Goal: Task Accomplishment & Management: Manage account settings

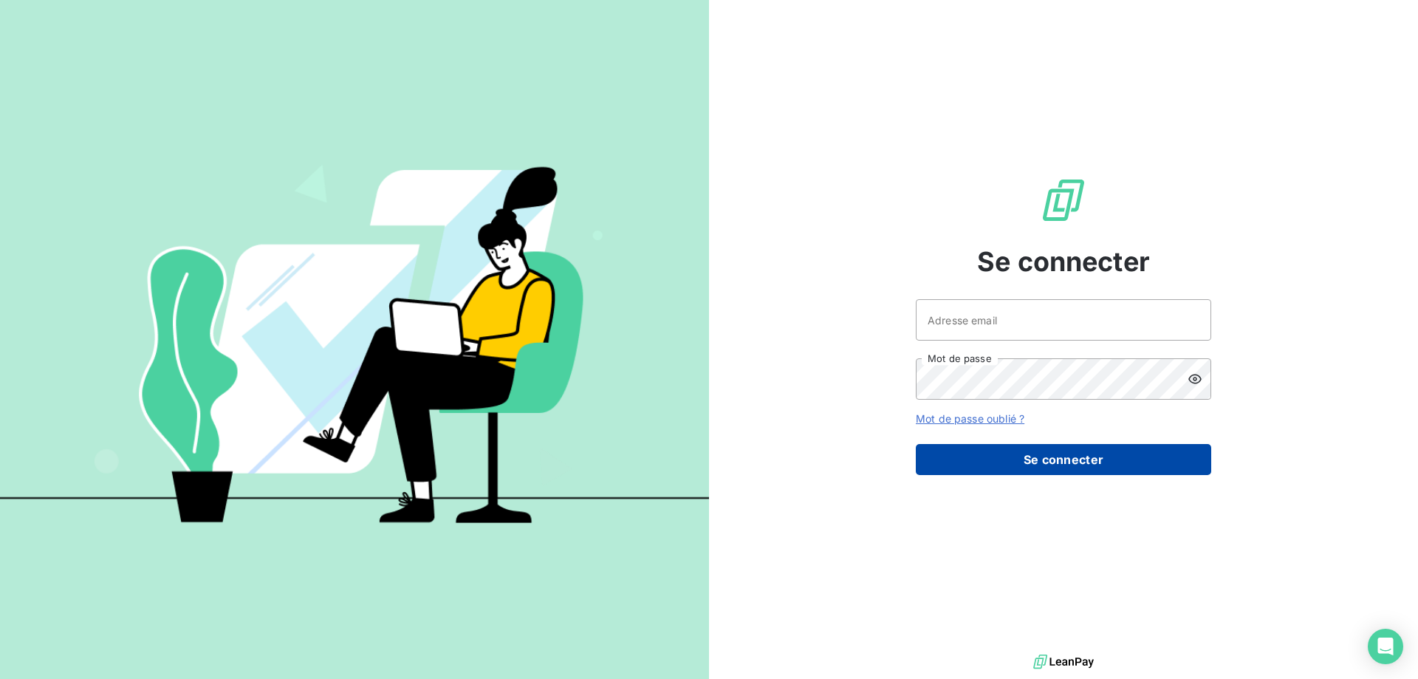
click at [974, 475] on button "Se connecter" at bounding box center [1063, 459] width 295 height 31
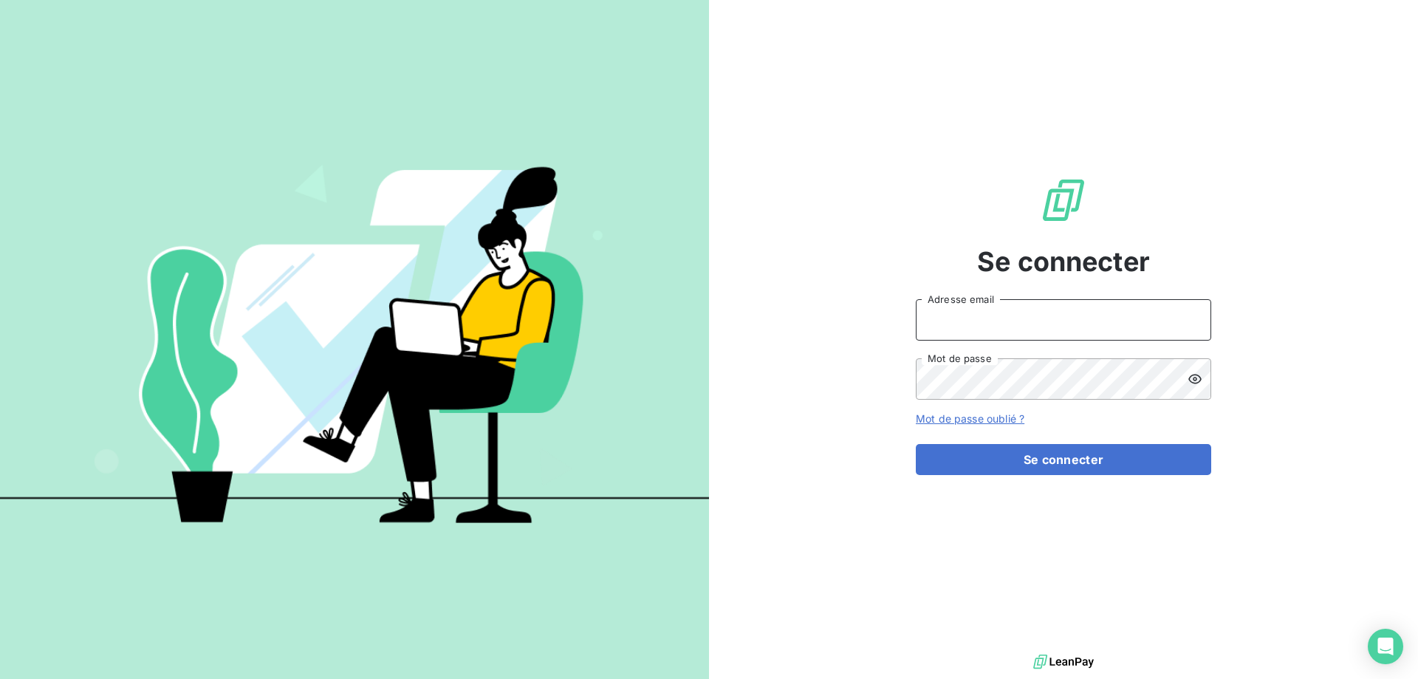
type input "[EMAIL_ADDRESS][DOMAIN_NAME]"
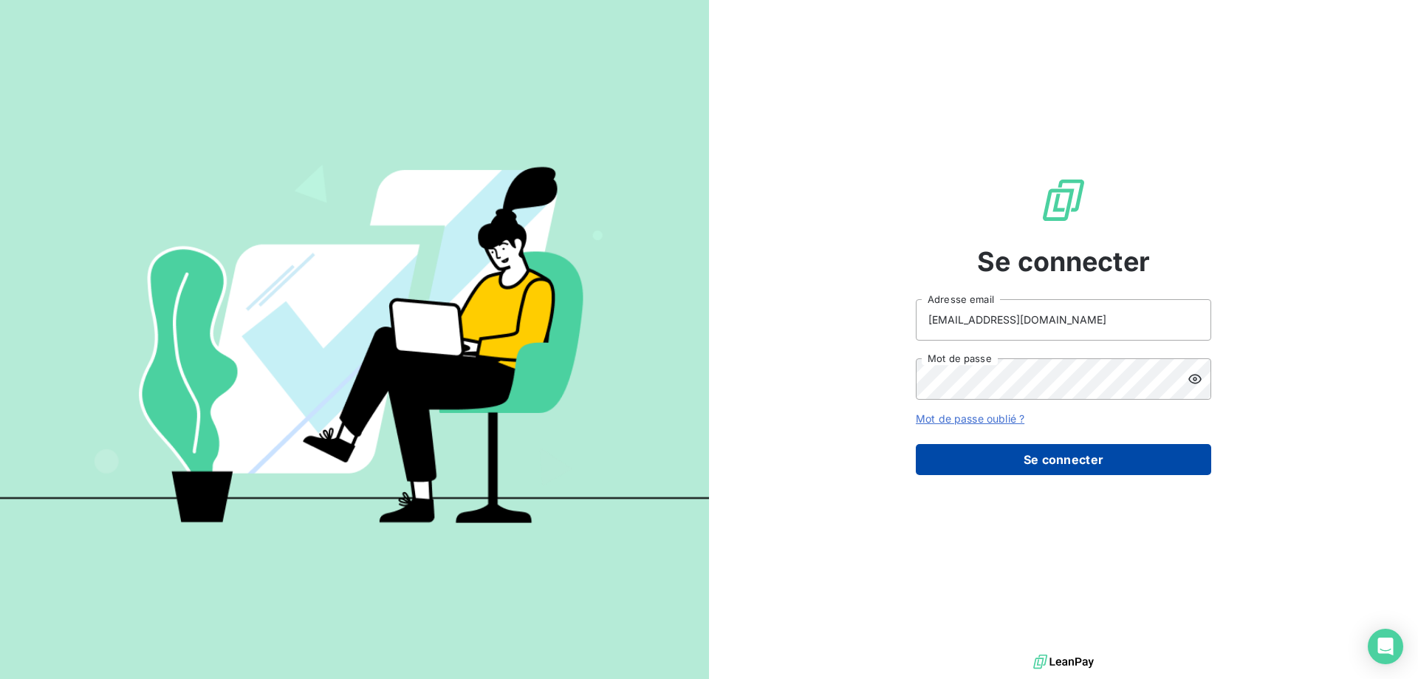
click at [969, 470] on button "Se connecter" at bounding box center [1063, 459] width 295 height 31
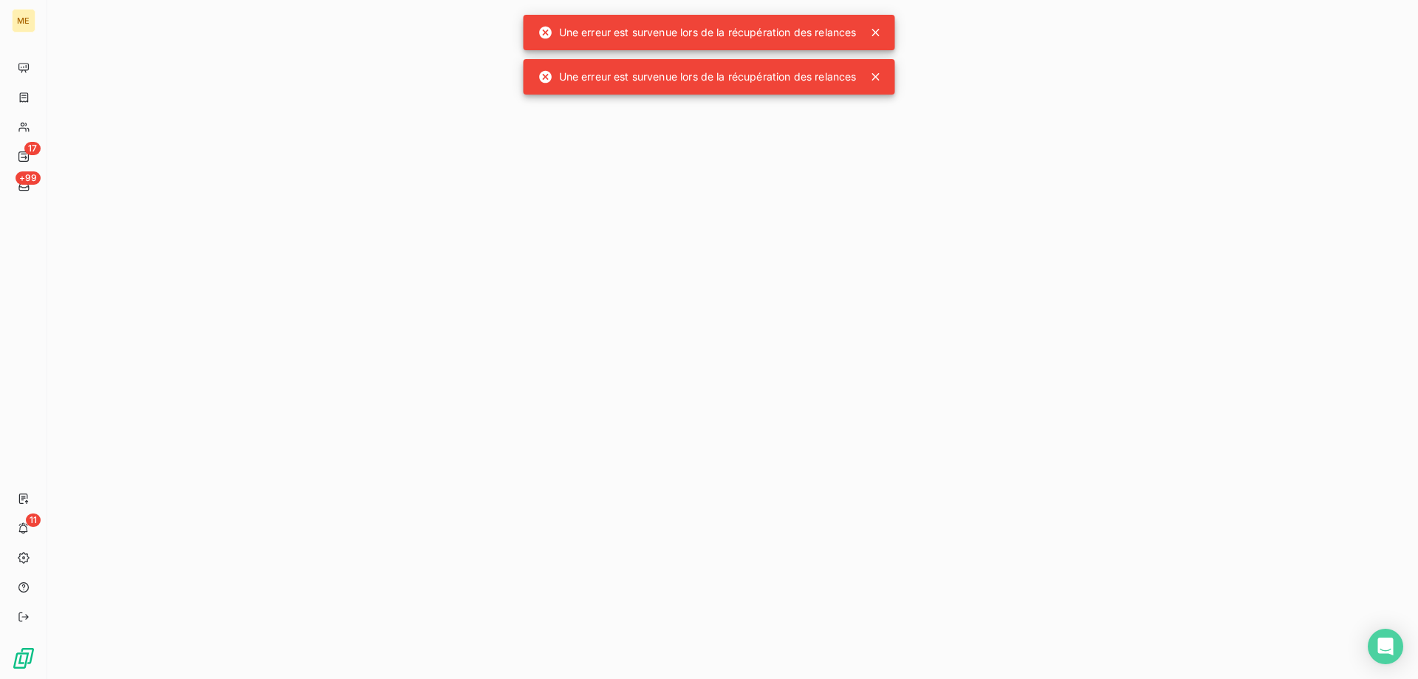
click at [877, 32] on icon at bounding box center [875, 32] width 7 height 7
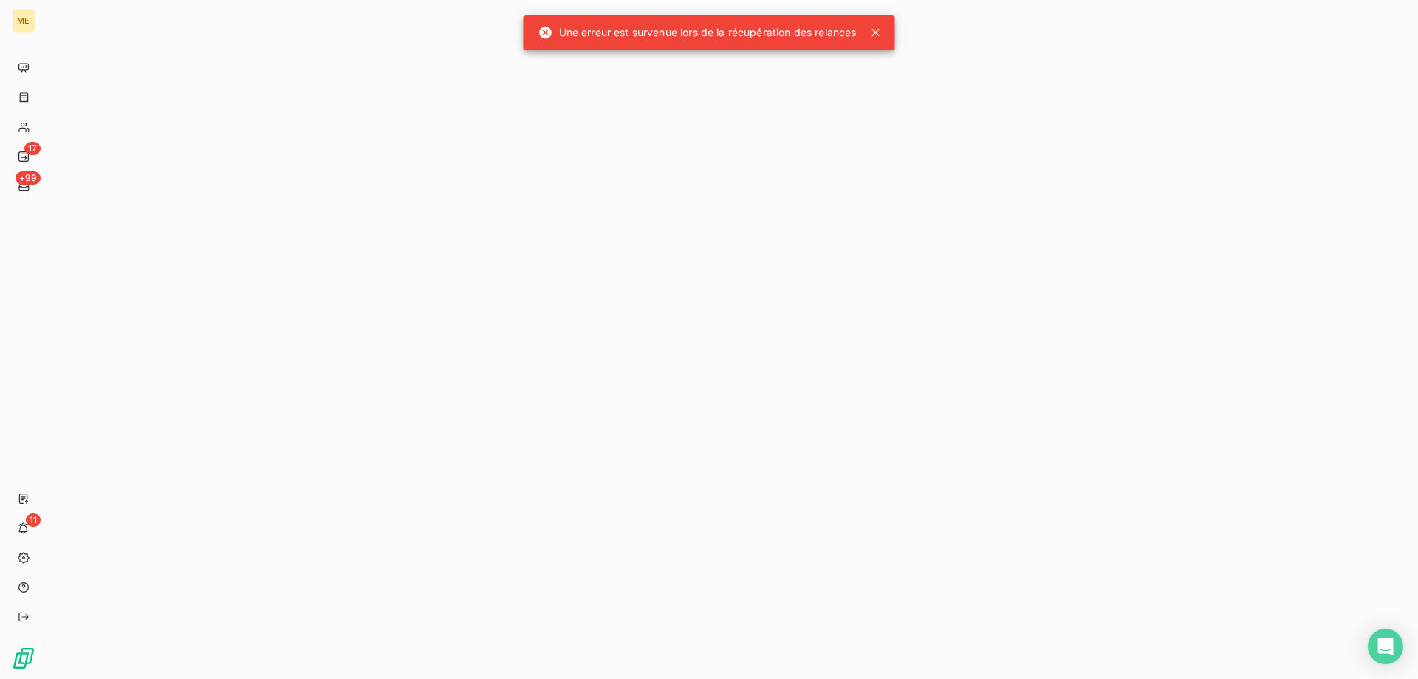
click at [880, 28] on icon at bounding box center [875, 32] width 15 height 15
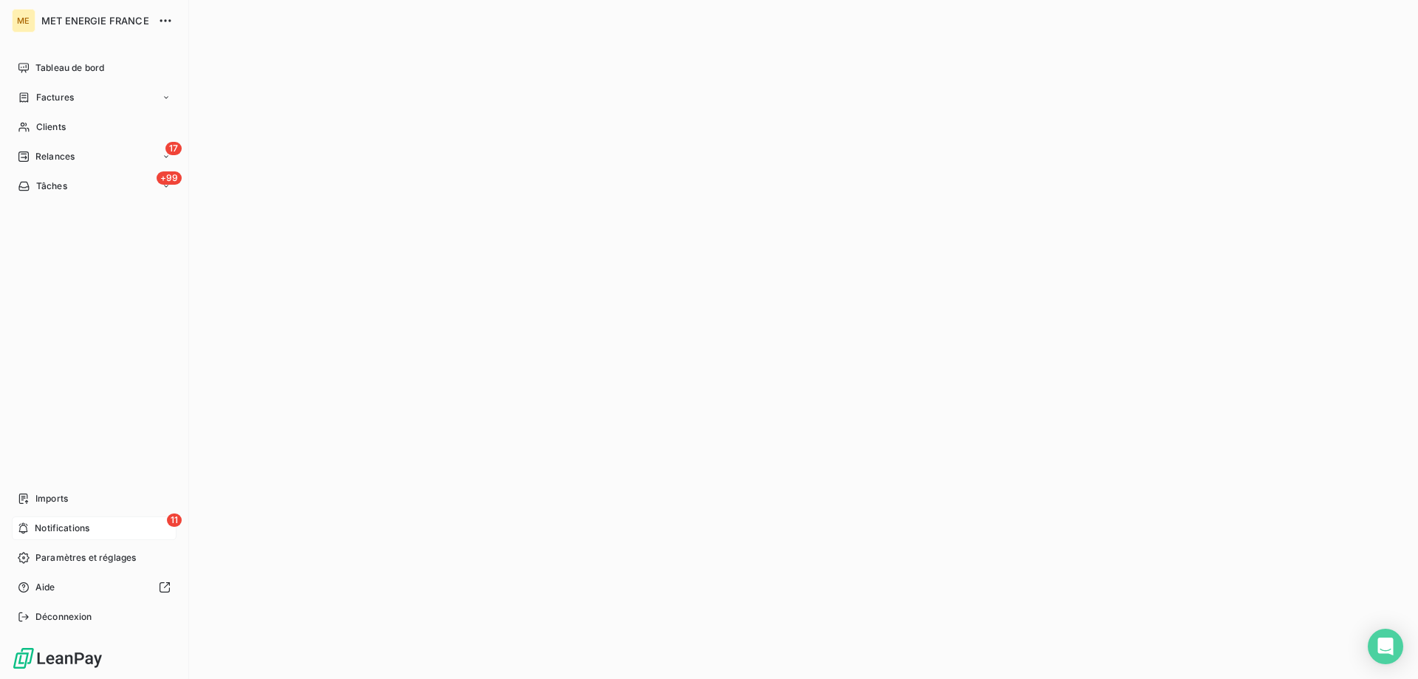
click at [48, 525] on span "Notifications" at bounding box center [62, 527] width 55 height 13
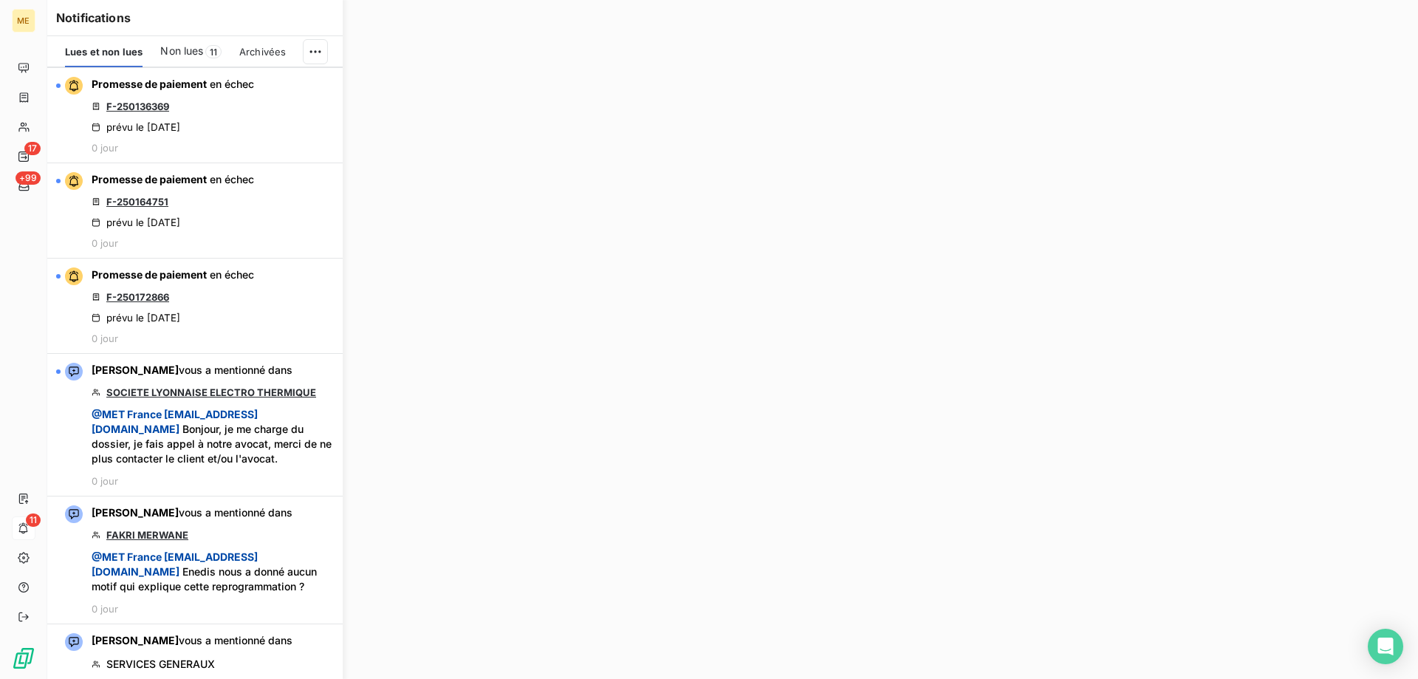
scroll to position [665, 0]
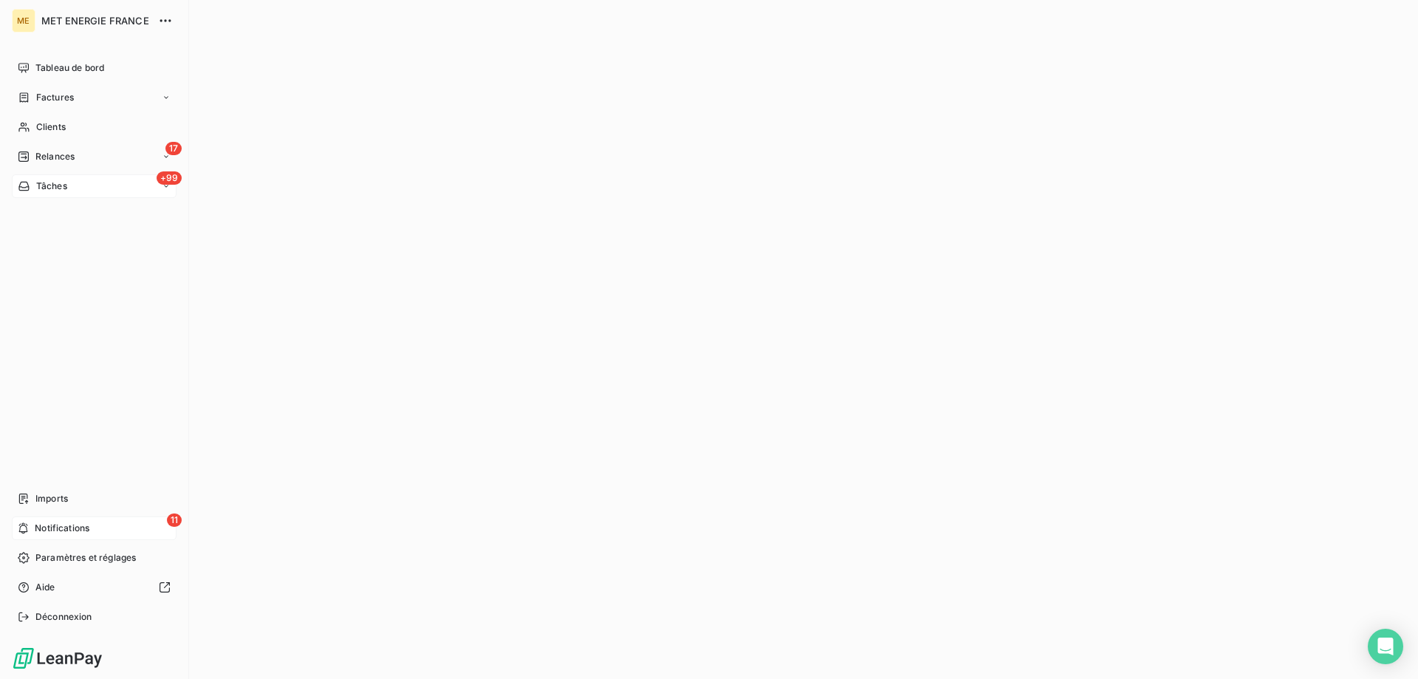
click at [45, 191] on span "Tâches" at bounding box center [51, 185] width 31 height 13
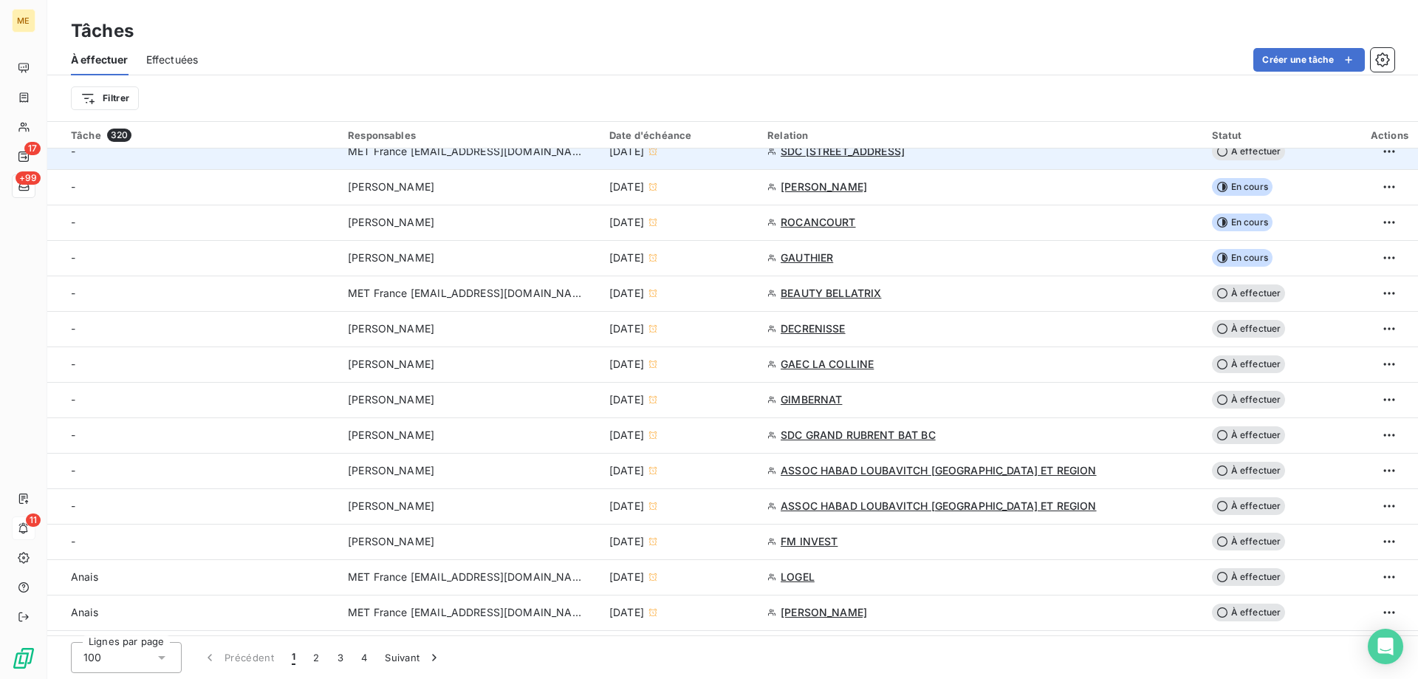
scroll to position [443, 0]
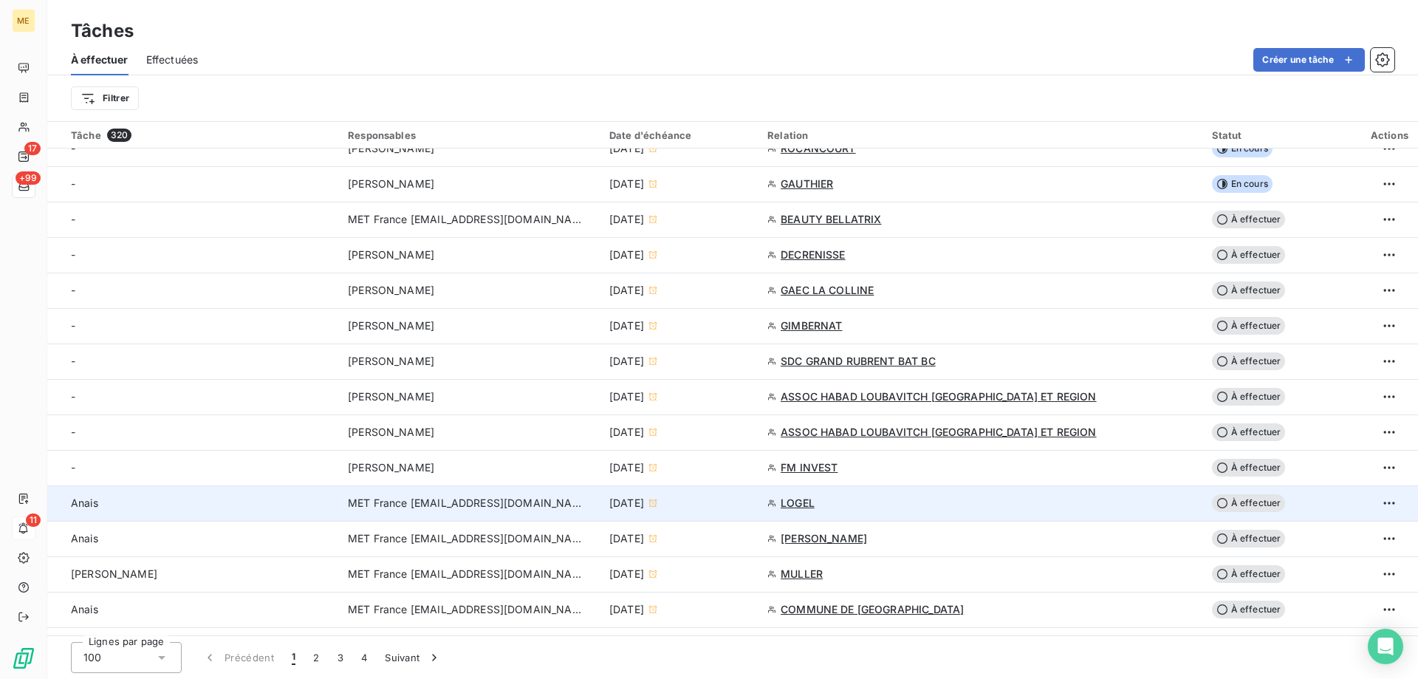
click at [750, 504] on div "[DATE]" at bounding box center [679, 503] width 140 height 15
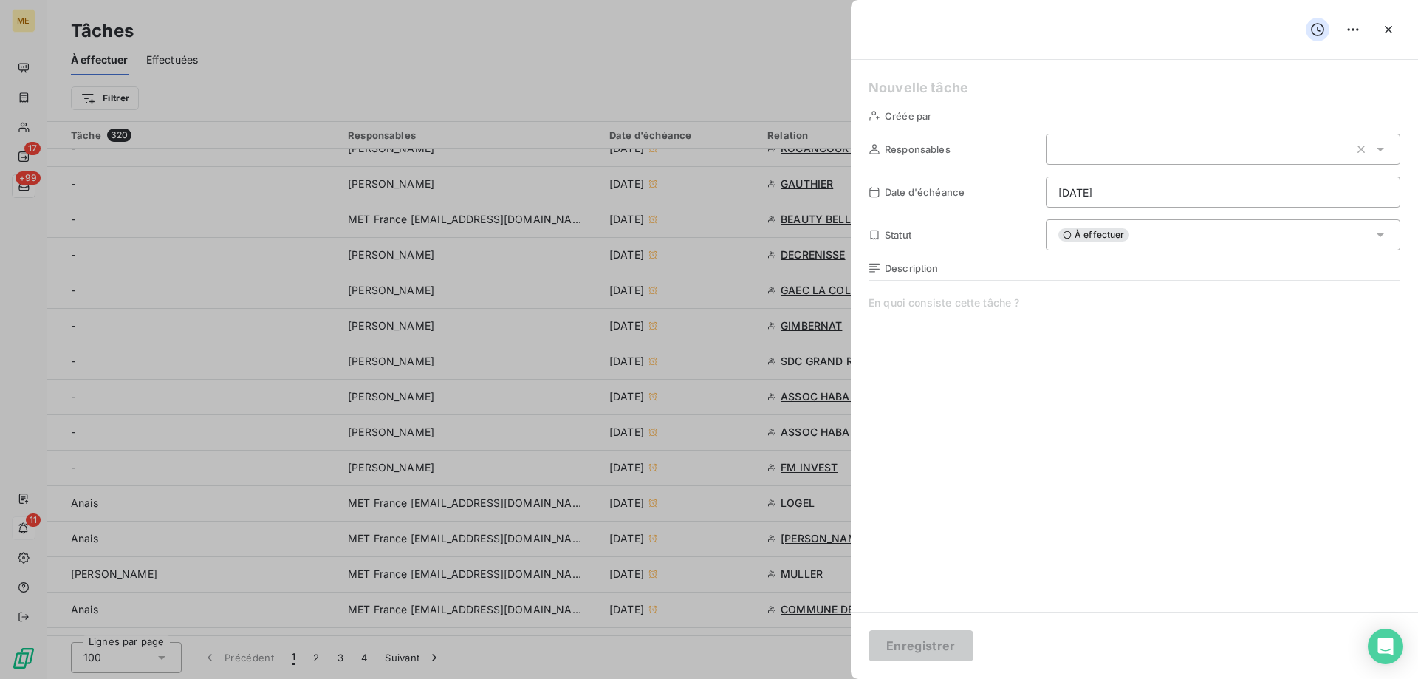
type input "[DATE]"
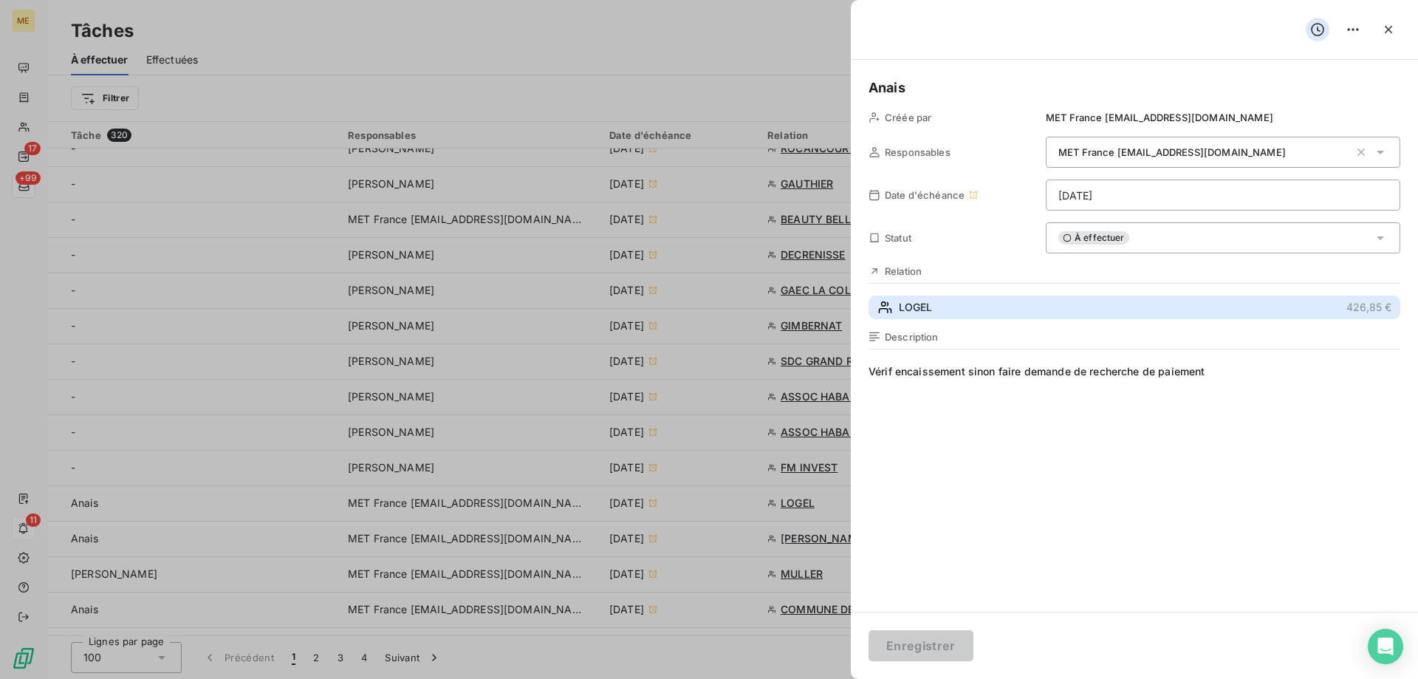
click at [1021, 312] on button "LOGEL 426,85 €" at bounding box center [1134, 307] width 532 height 24
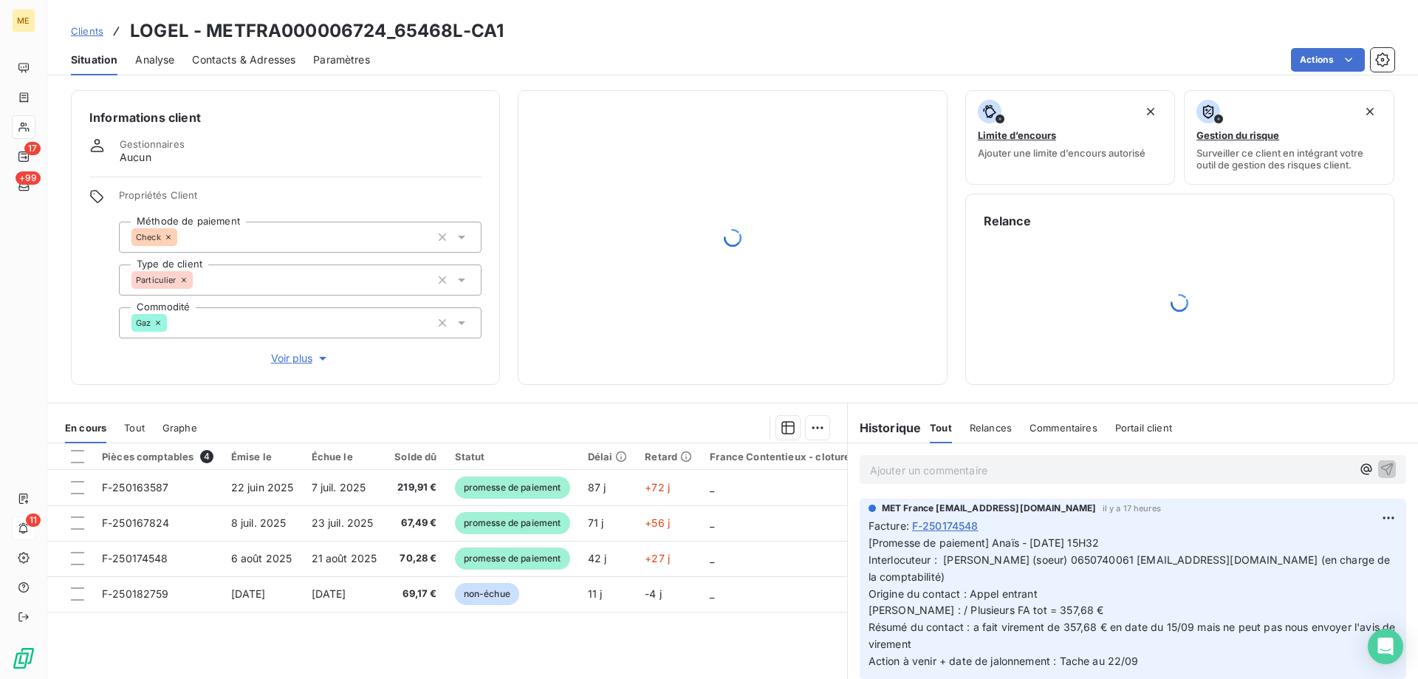
click at [19, 187] on icon at bounding box center [23, 186] width 10 height 9
click at [86, 230] on div "Informations client Gestionnaires Aucun Propriétés Client Méthode de paiement C…" at bounding box center [285, 237] width 429 height 295
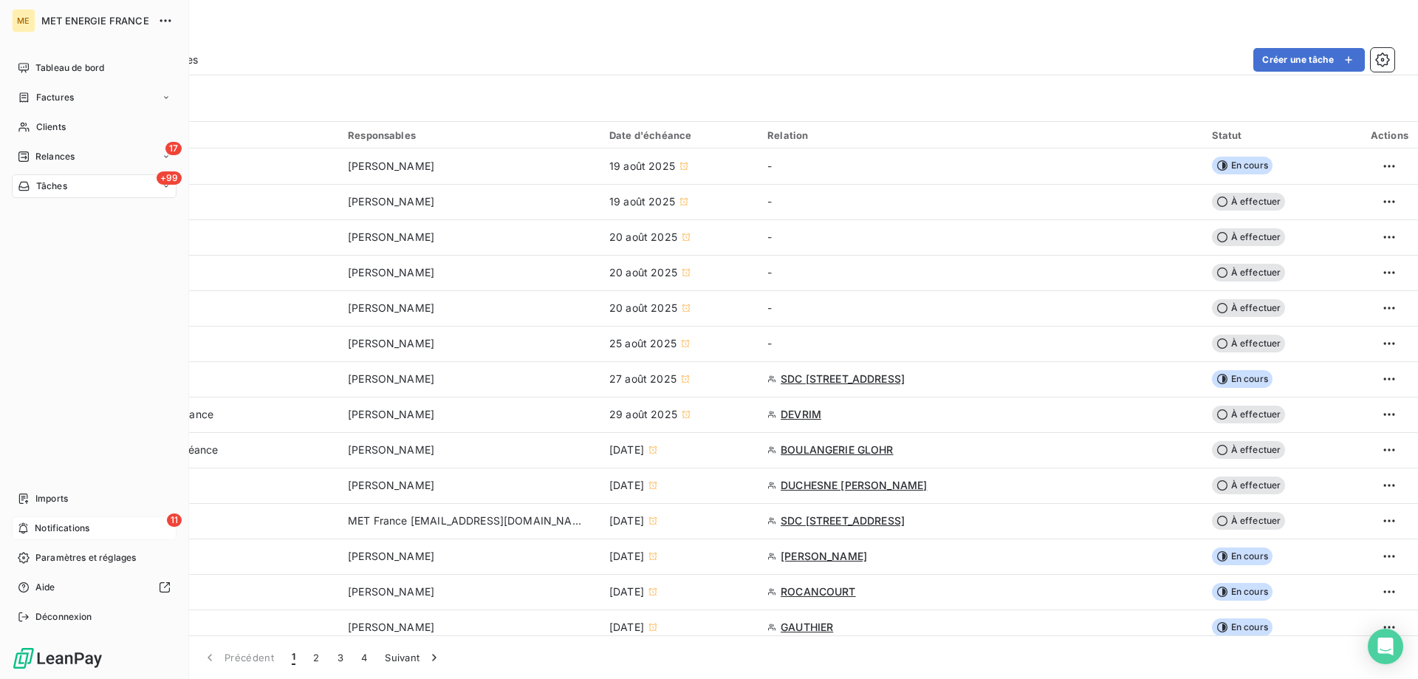
click at [29, 182] on icon at bounding box center [24, 186] width 13 height 12
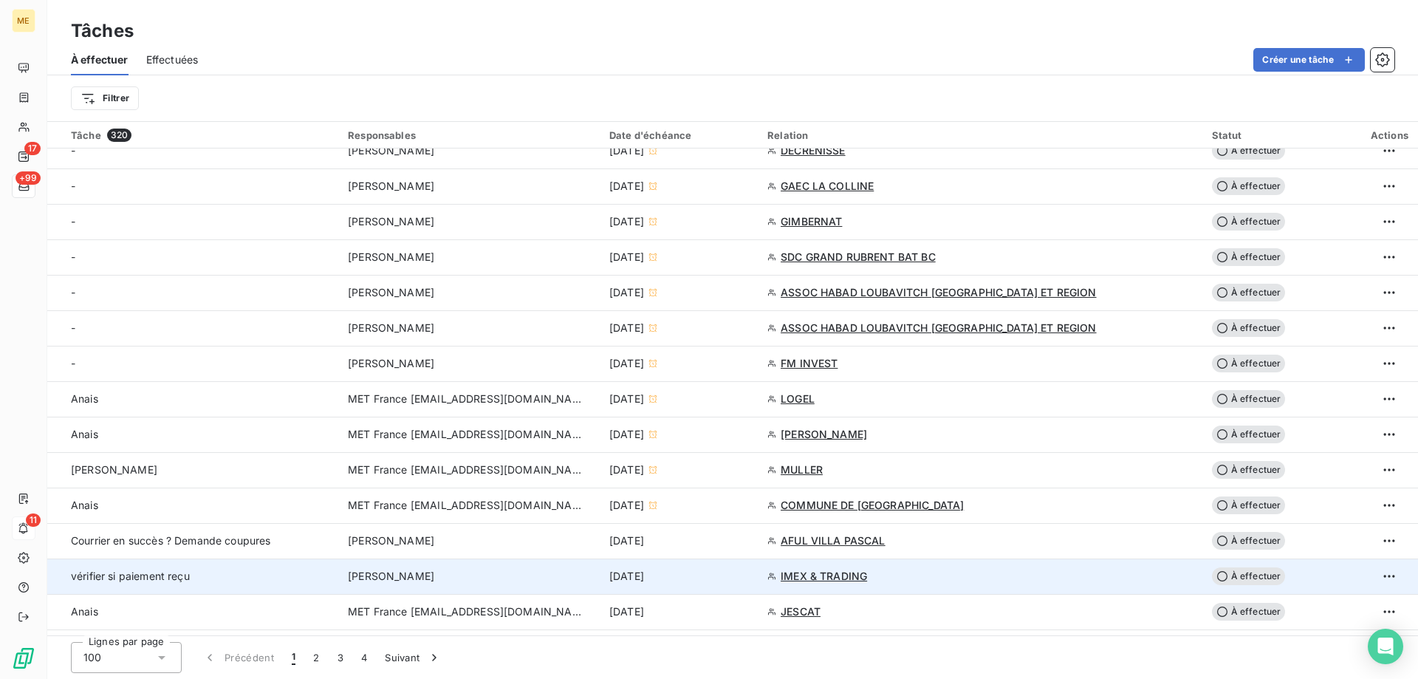
scroll to position [591, 0]
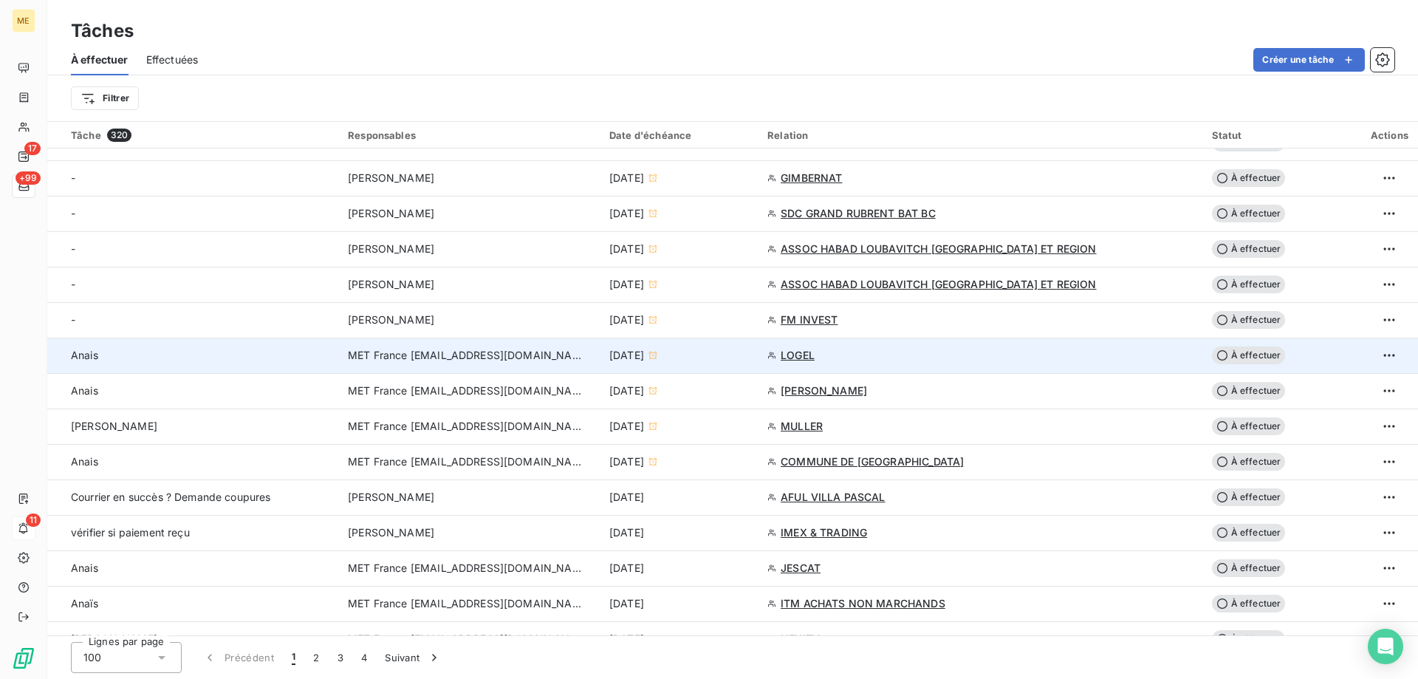
click at [750, 352] on div "[DATE]" at bounding box center [679, 355] width 140 height 15
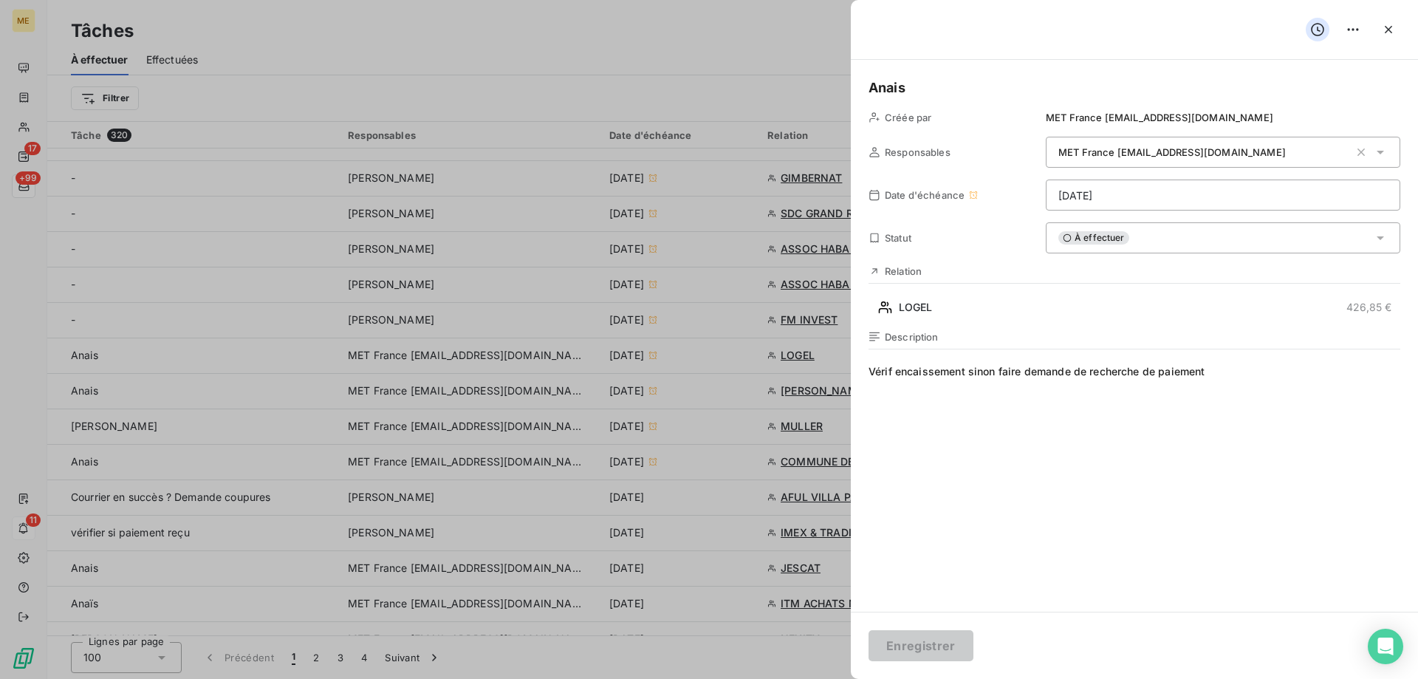
click at [1123, 201] on html "ME 17 +99 11 Tâches À effectuer Effectuées Créer une tâche Filtrer Tâche 320 Re…" at bounding box center [709, 413] width 1418 height 826
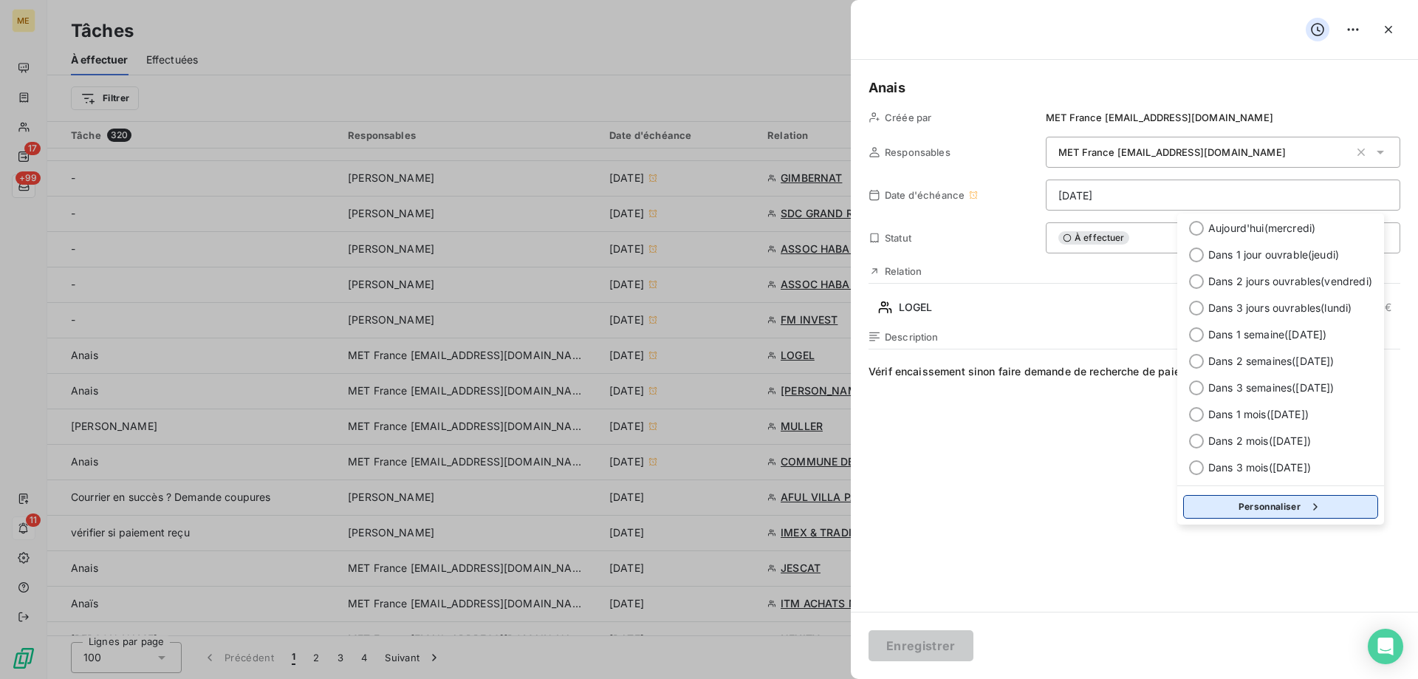
click at [1284, 515] on button "Personnaliser" at bounding box center [1280, 507] width 195 height 24
select select "8"
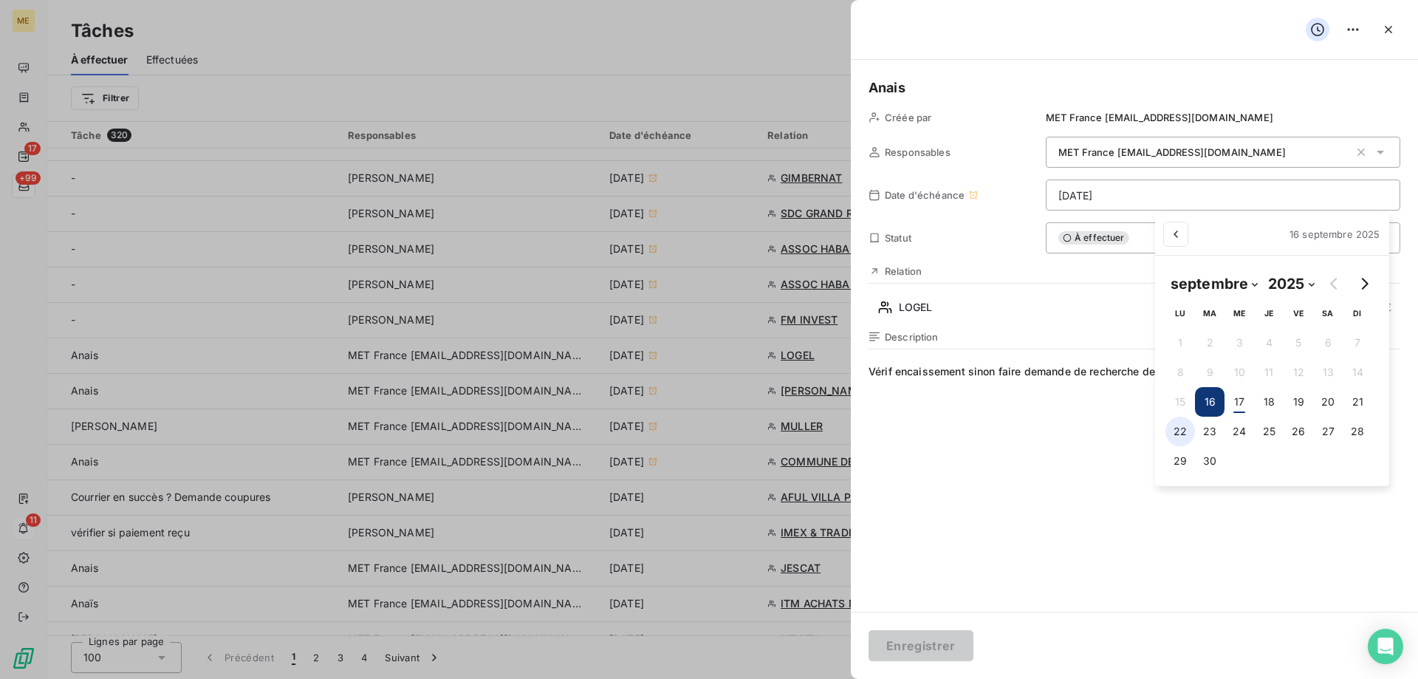
click at [1177, 436] on button "22" at bounding box center [1180, 431] width 30 height 30
type input "[DATE]"
click at [885, 646] on html "ME 17 +99 11 Tâches À effectuer Effectuées Créer une tâche Filtrer Tâche 320 Re…" at bounding box center [709, 413] width 1418 height 826
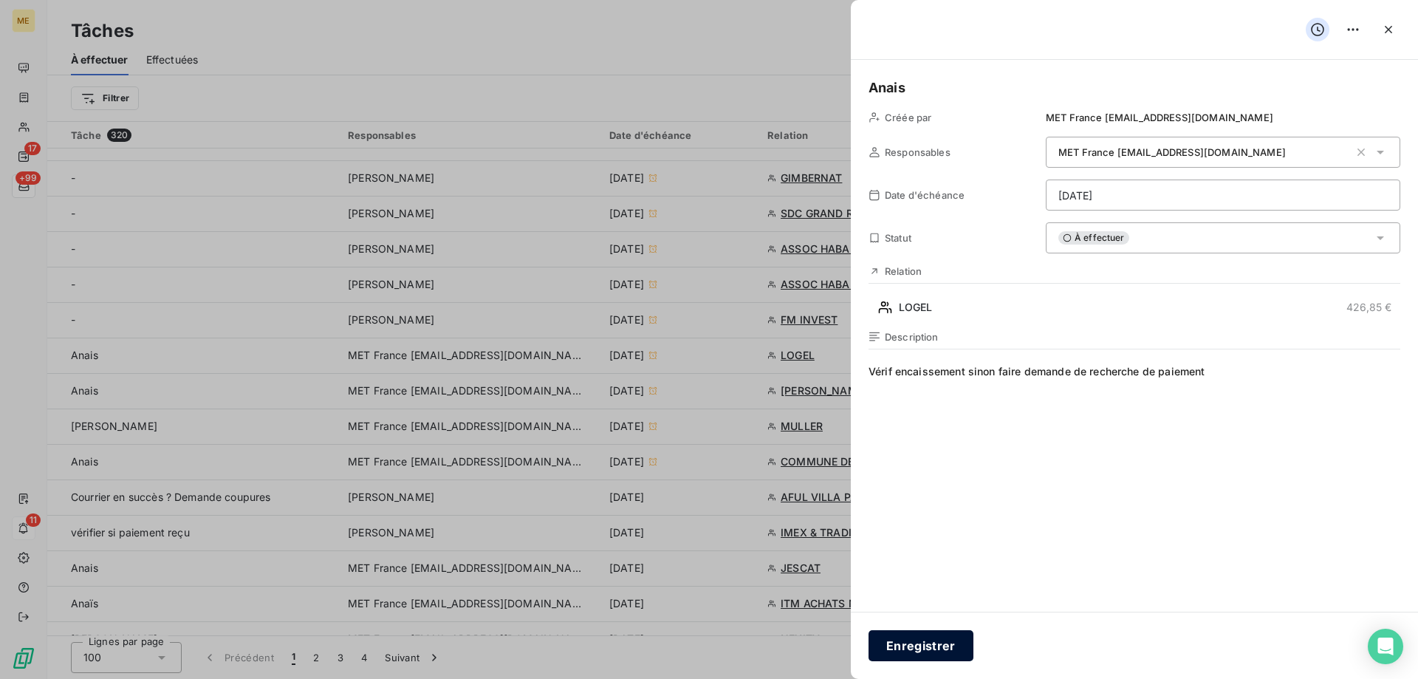
click at [920, 648] on button "Enregistrer" at bounding box center [920, 645] width 105 height 31
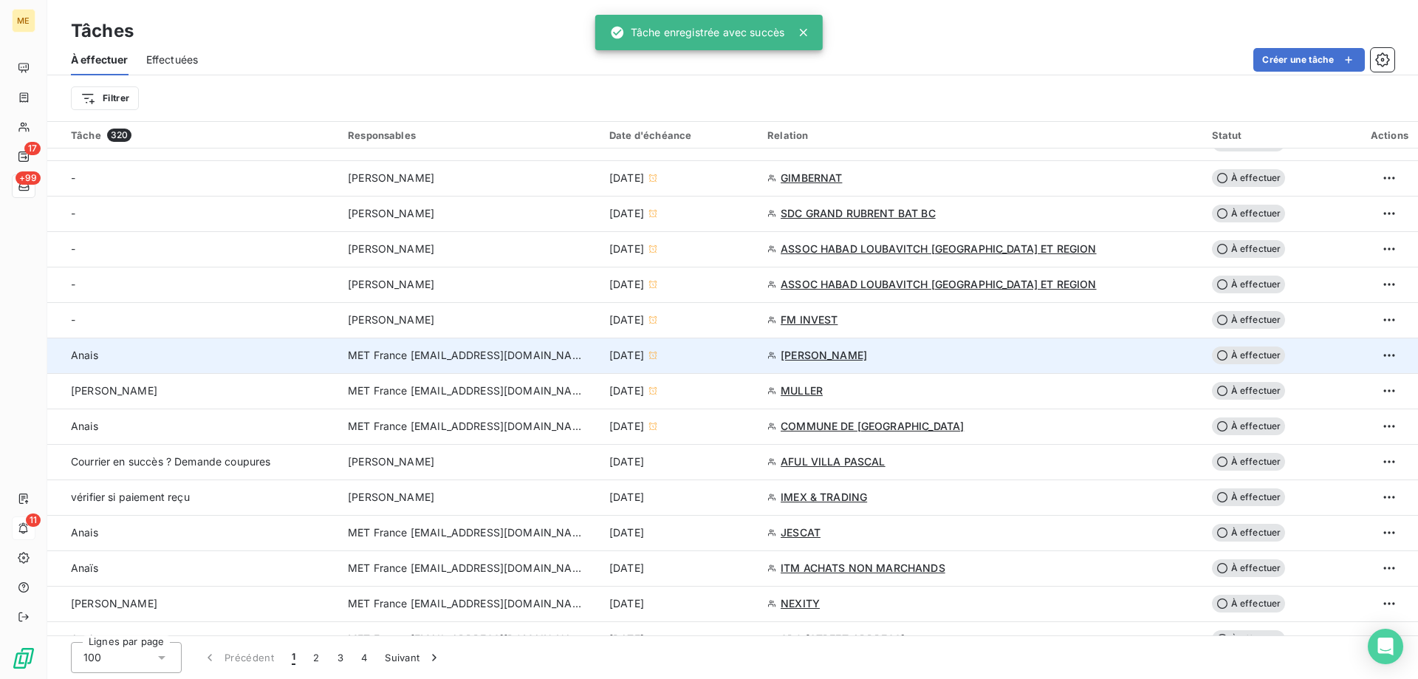
click at [750, 356] on div "[DATE]" at bounding box center [679, 355] width 140 height 15
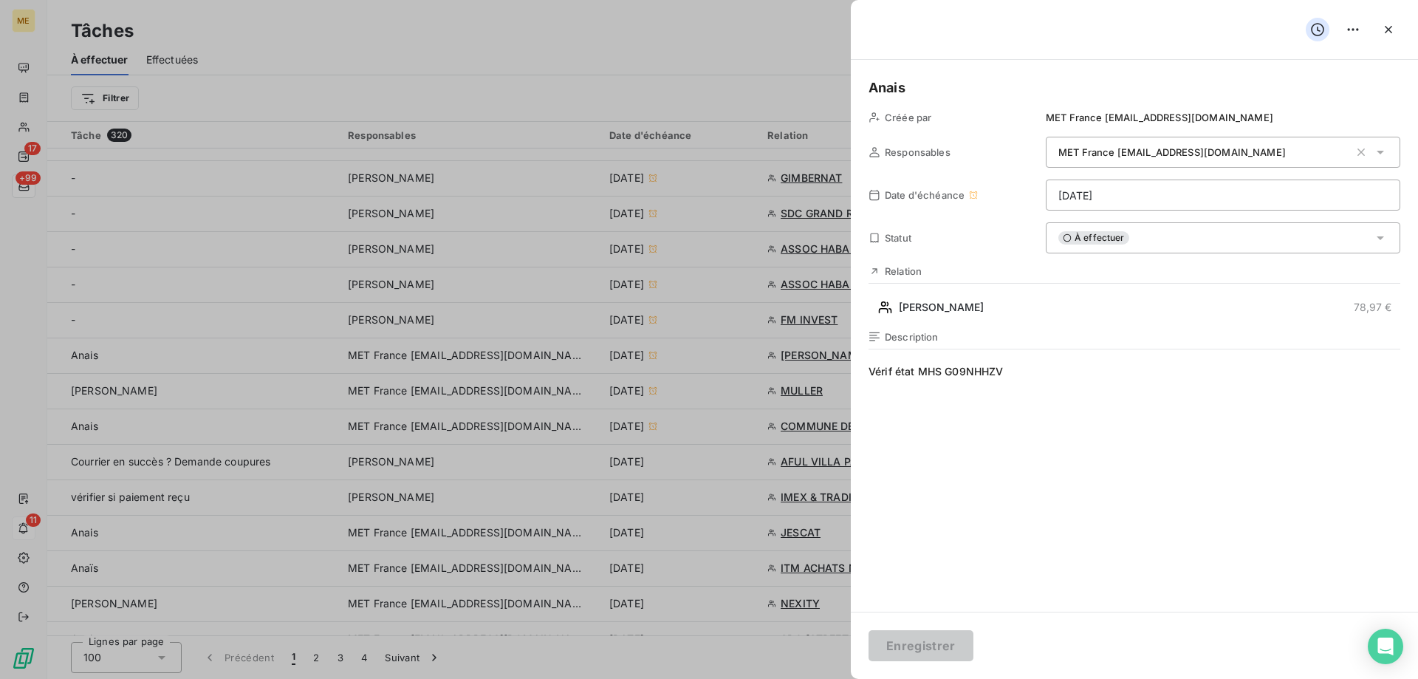
click at [1108, 191] on html "ME 17 +99 11 Tâches À effectuer Effectuées Créer une tâche Filtrer Tâche 320 Re…" at bounding box center [709, 413] width 1418 height 826
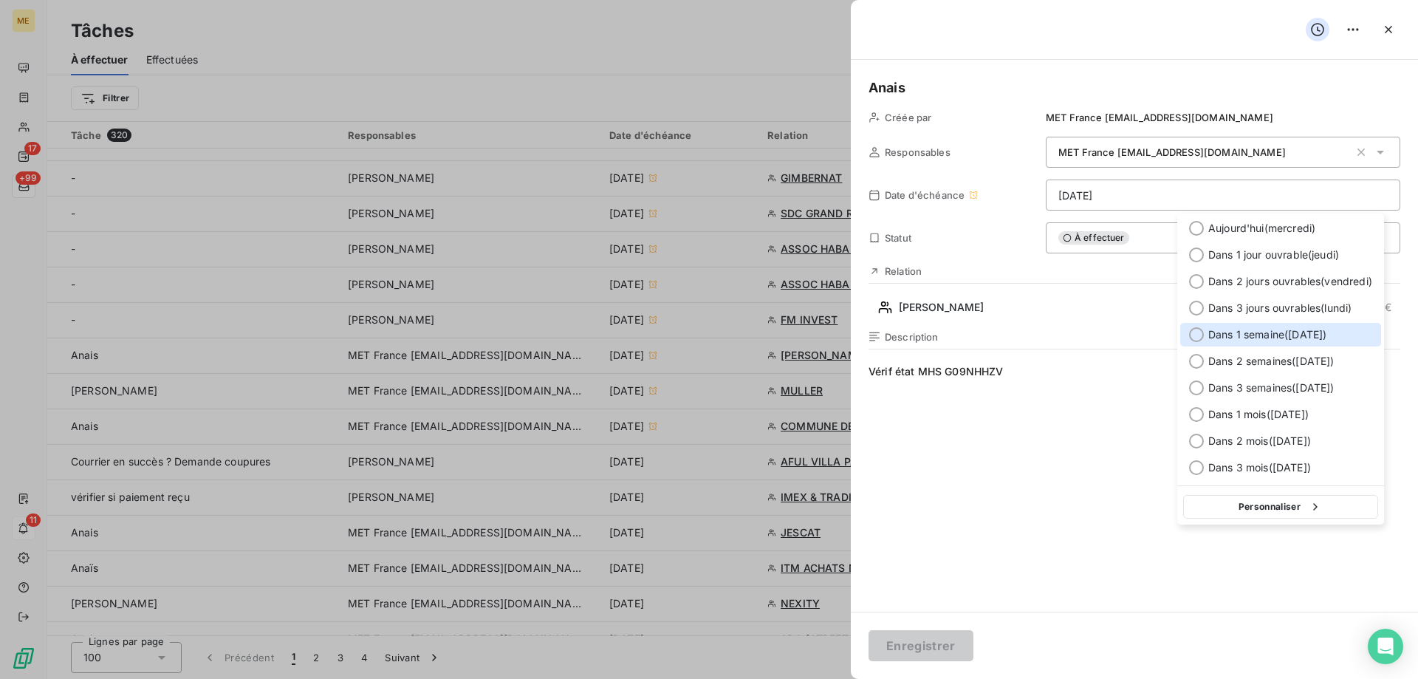
click at [1291, 329] on span "Dans 1 semaine ( [DATE] )" at bounding box center [1267, 334] width 118 height 15
type input "[DATE]"
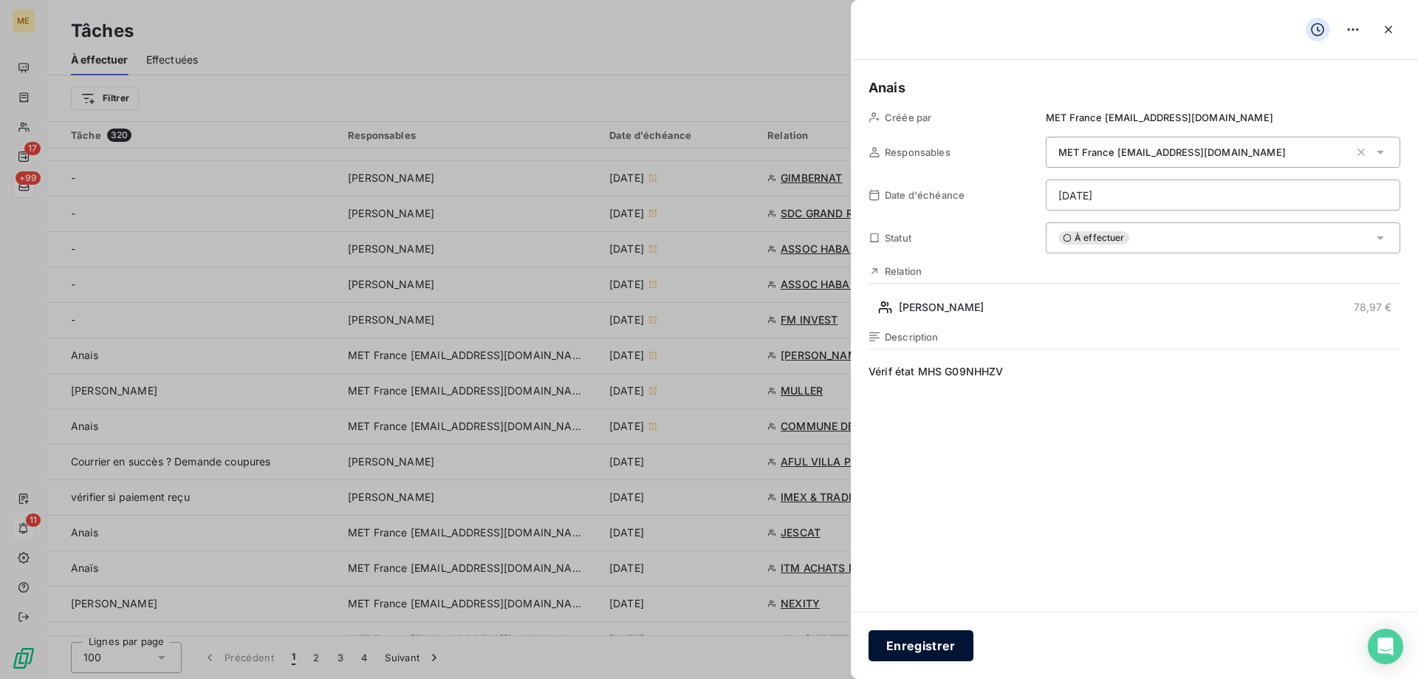
click at [923, 642] on button "Enregistrer" at bounding box center [920, 645] width 105 height 31
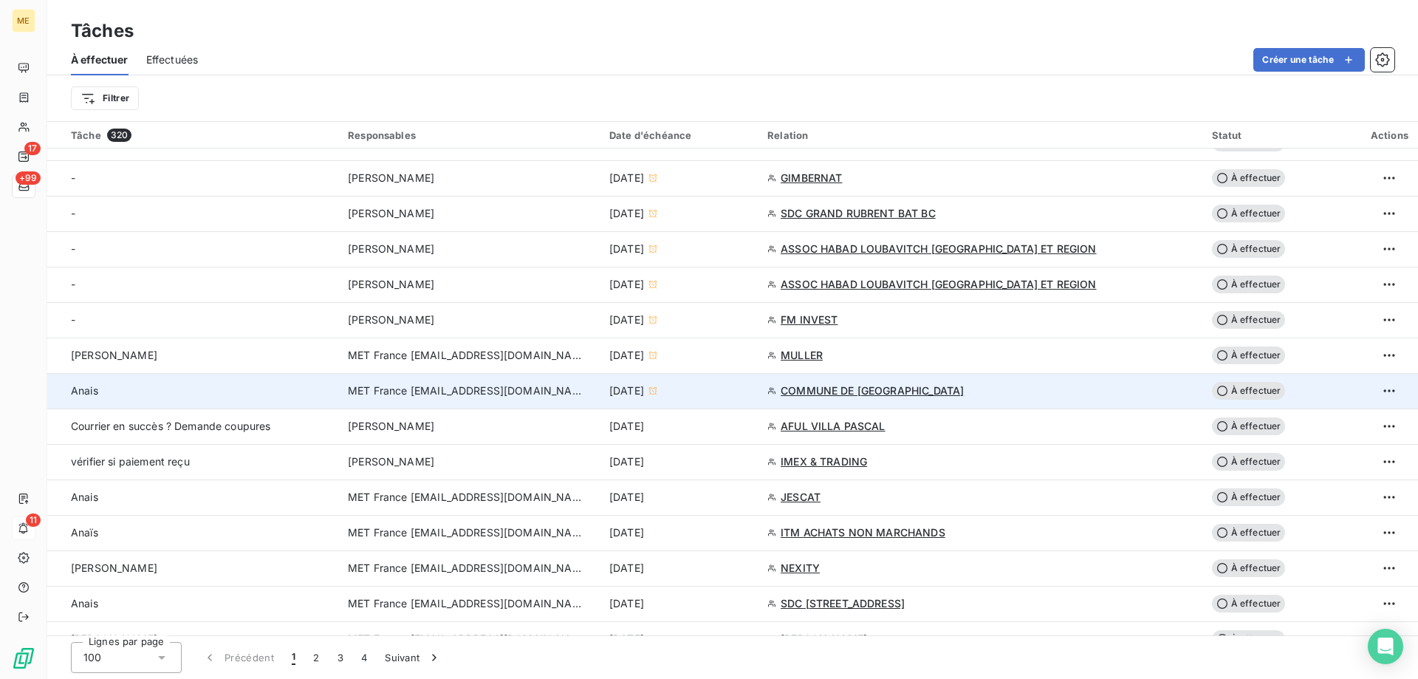
click at [750, 388] on div "[DATE]" at bounding box center [679, 390] width 140 height 15
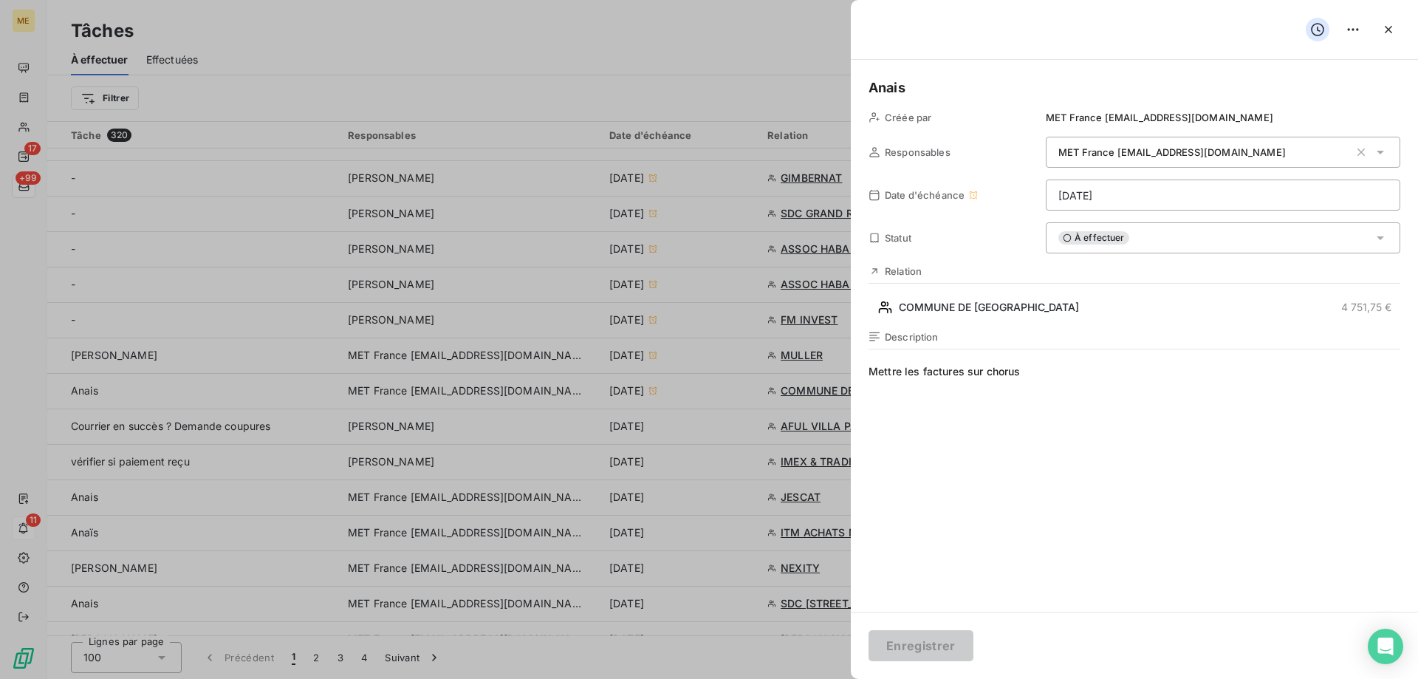
click at [1192, 194] on html "ME 17 +99 11 Tâches À effectuer Effectuées Créer une tâche Filtrer Tâche 320 Re…" at bounding box center [709, 413] width 1418 height 826
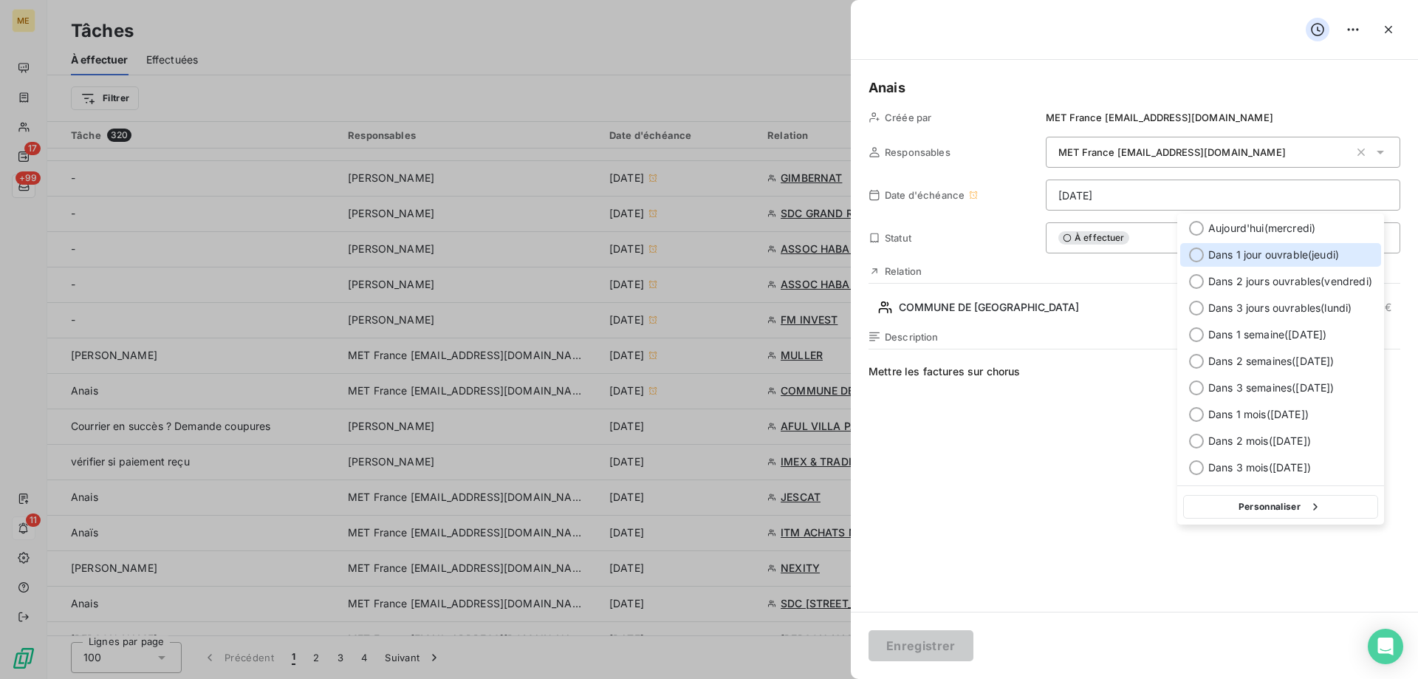
click at [1237, 253] on span "Dans 1 jour ouvrable ( [DATE] )" at bounding box center [1273, 254] width 131 height 15
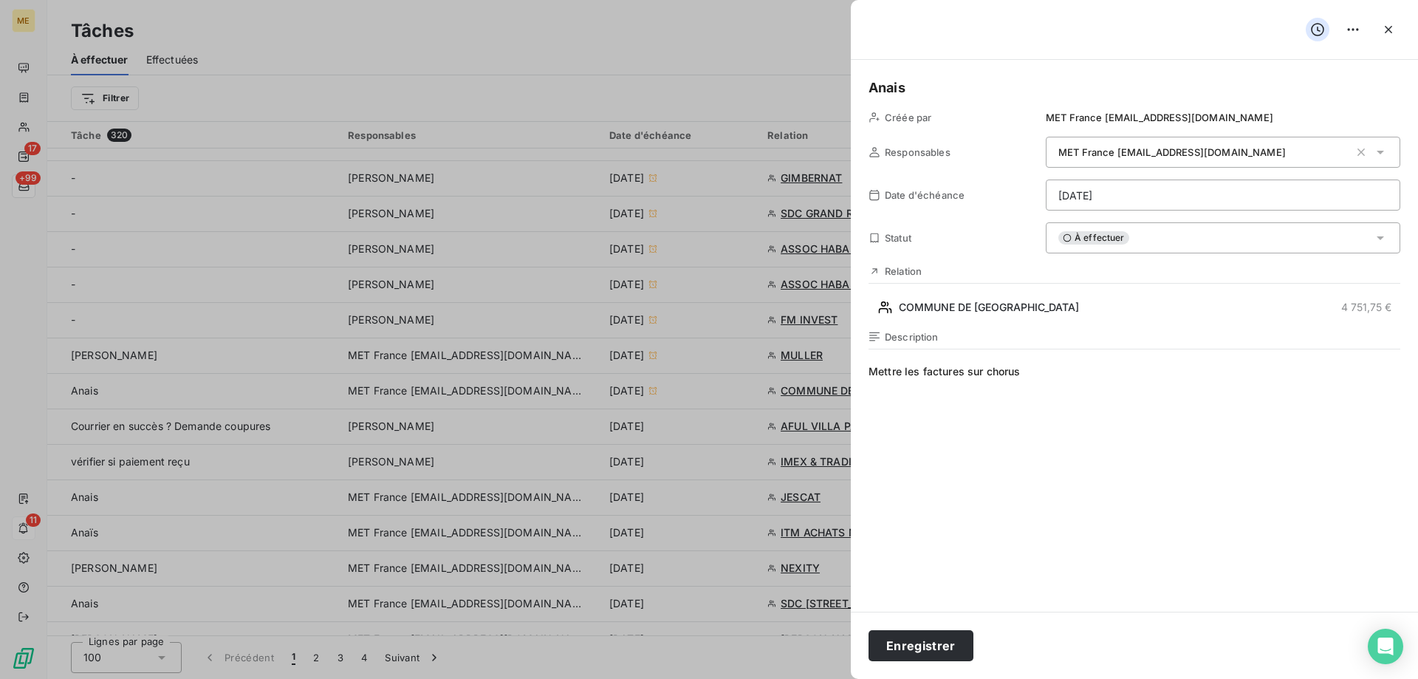
click at [1213, 196] on html "ME 17 +99 11 Tâches À effectuer Effectuées Créer une tâche Filtrer Tâche 320 Re…" at bounding box center [709, 413] width 1418 height 826
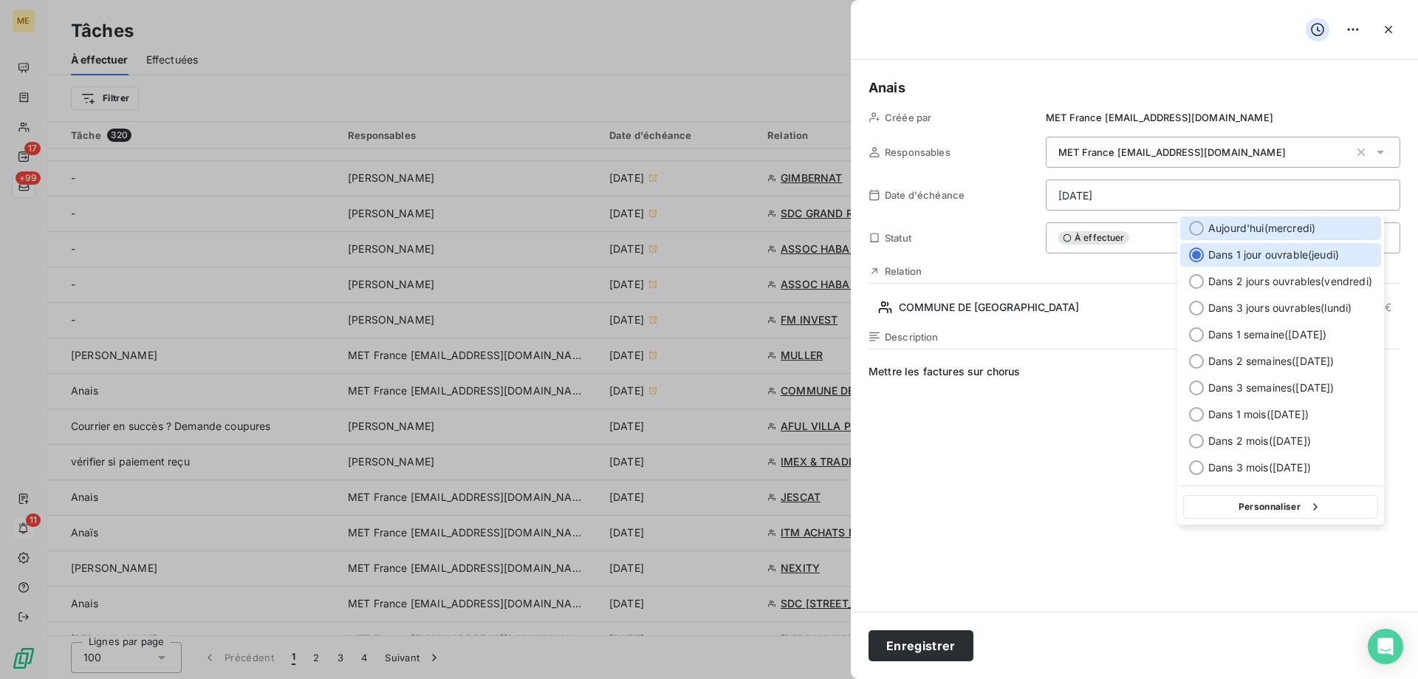
click at [1248, 235] on span "[DATE] ( [DATE] )" at bounding box center [1261, 228] width 107 height 15
type input "[DATE]"
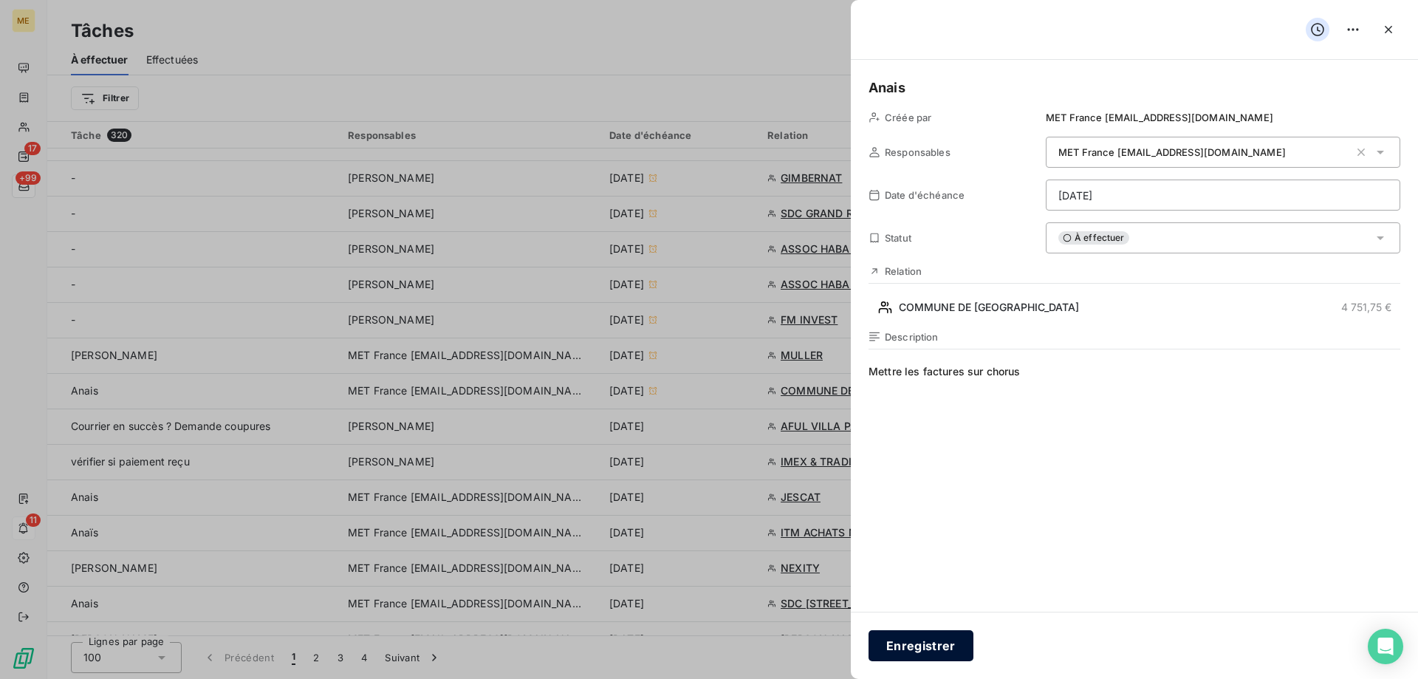
click at [936, 650] on button "Enregistrer" at bounding box center [920, 645] width 105 height 31
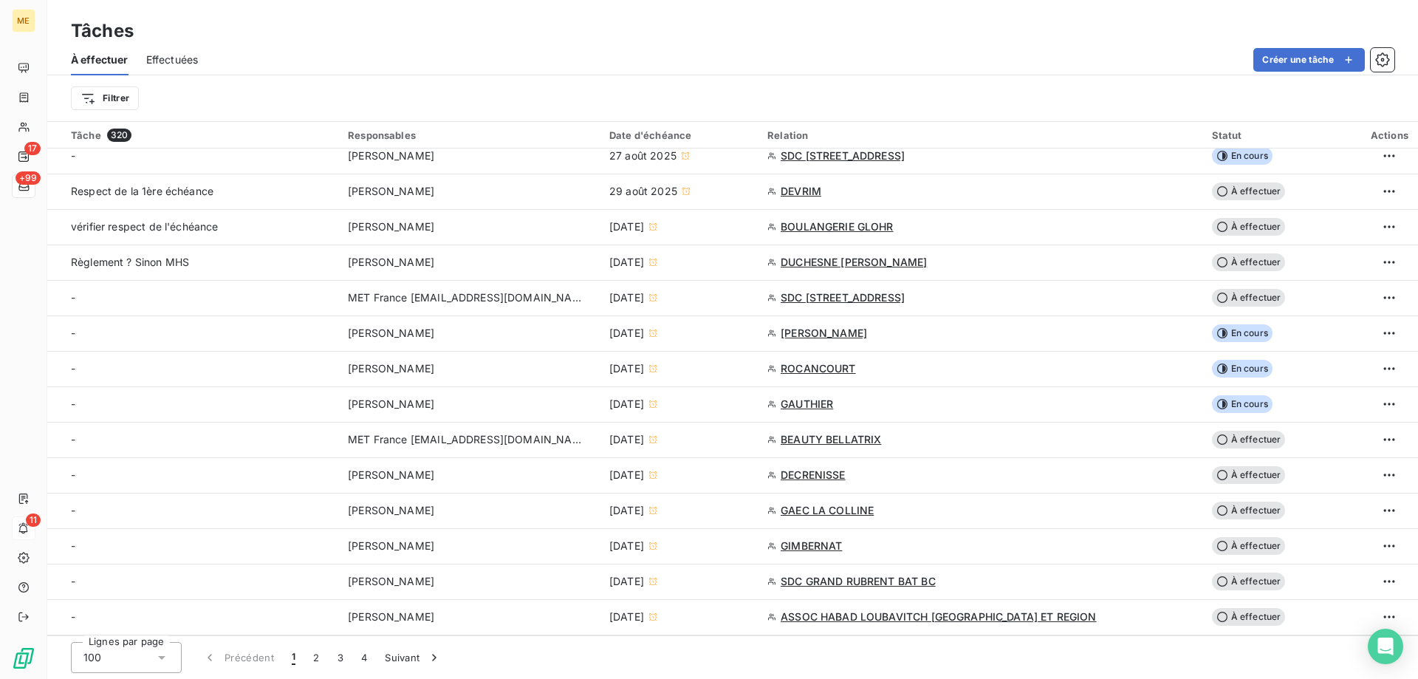
scroll to position [2880, 0]
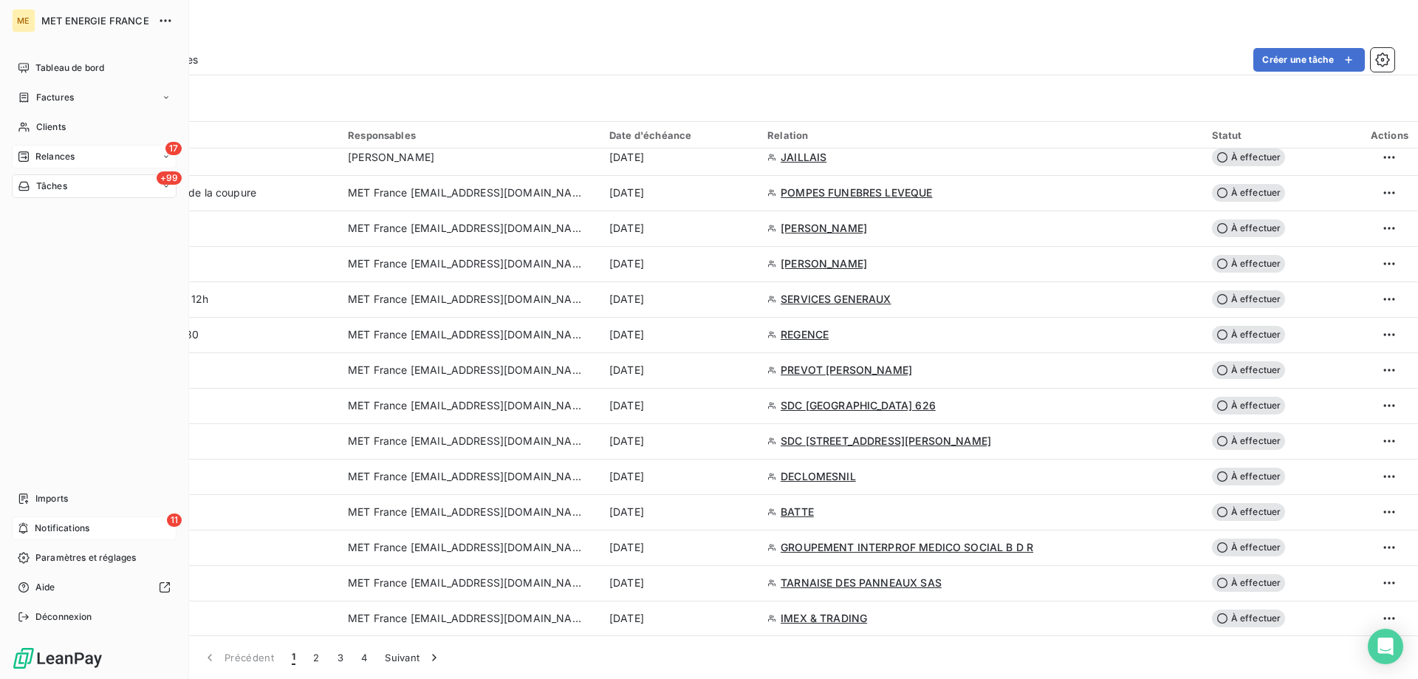
click at [28, 151] on icon at bounding box center [24, 157] width 12 height 12
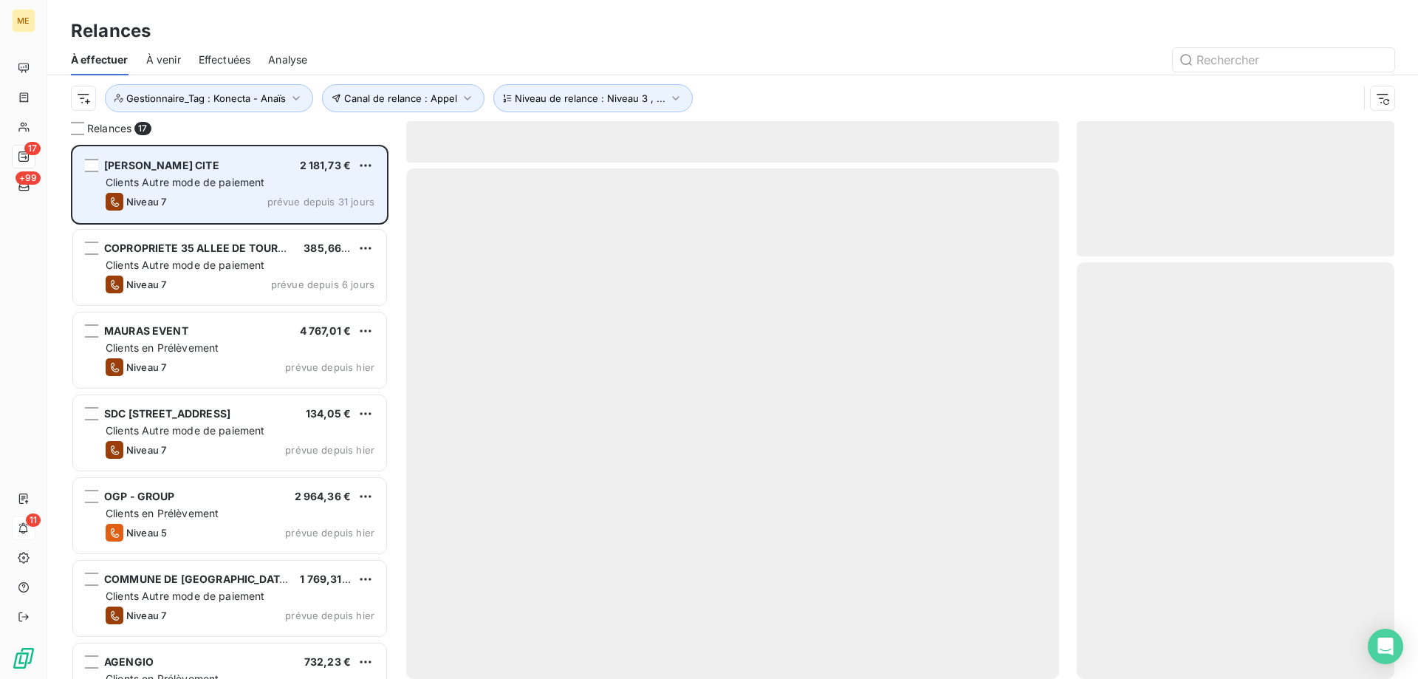
scroll to position [523, 306]
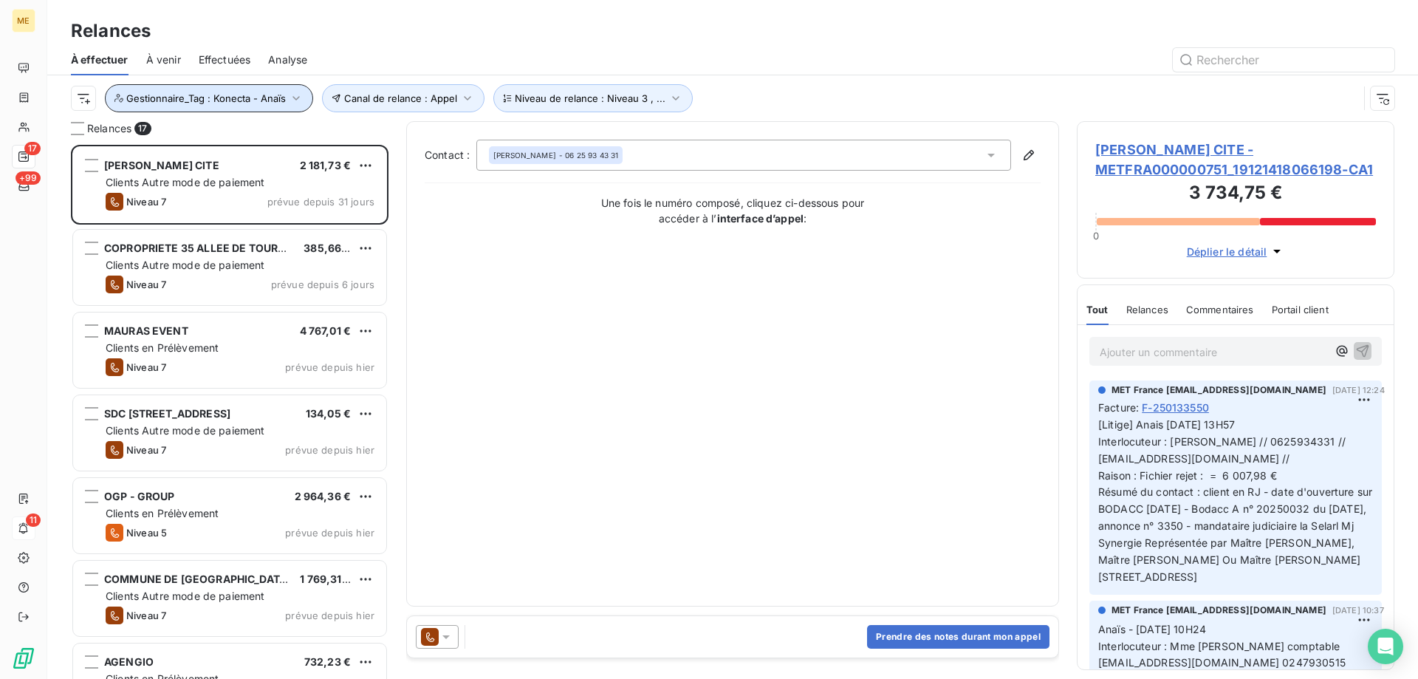
click at [140, 102] on span "Gestionnaire_Tag : Konecta - Anaïs" at bounding box center [206, 98] width 160 height 12
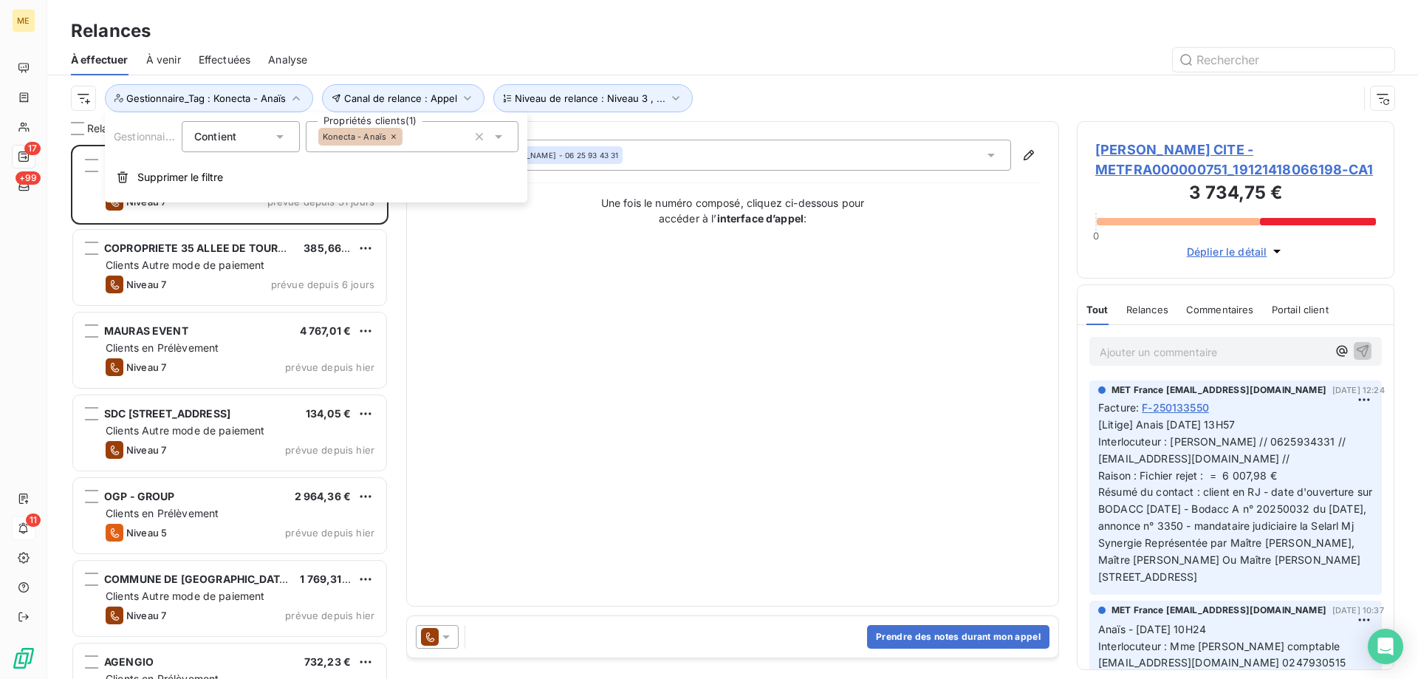
click at [414, 143] on div "Konecta - Anaïs" at bounding box center [412, 136] width 213 height 31
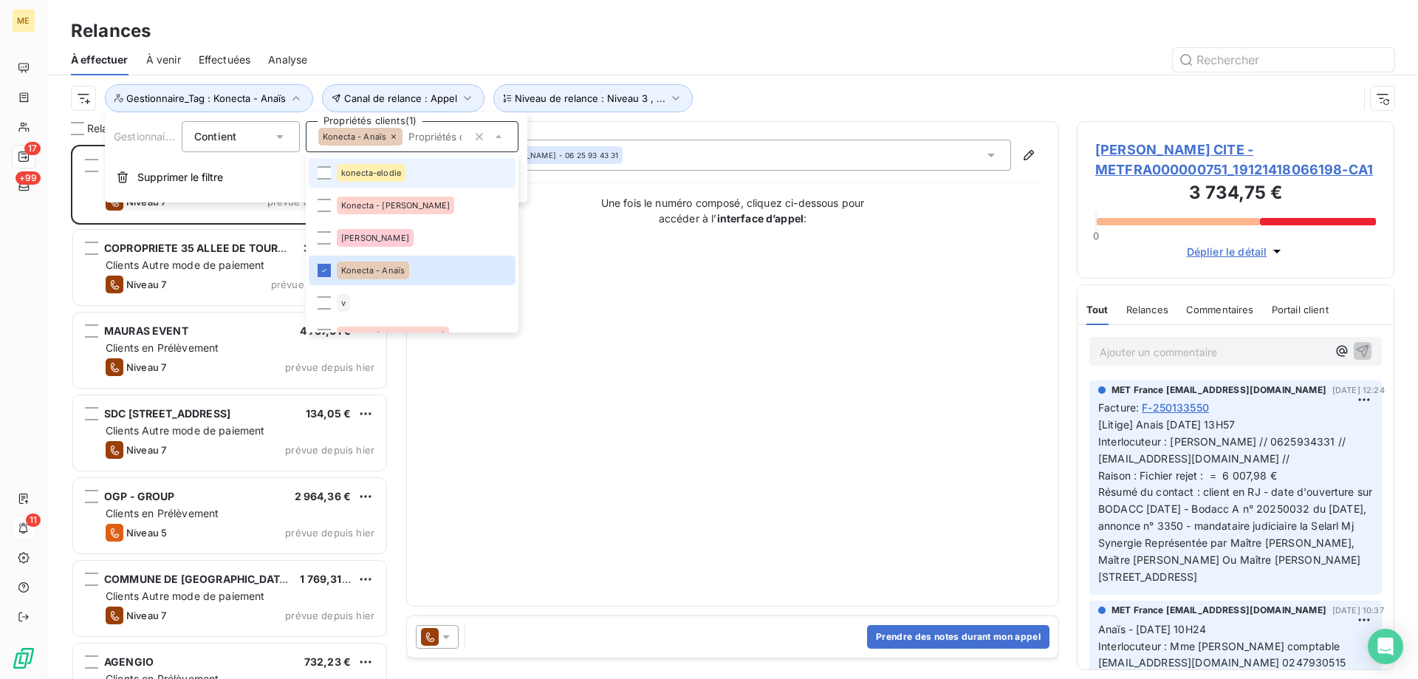
click at [461, 173] on li "konecta-elodie" at bounding box center [412, 173] width 207 height 30
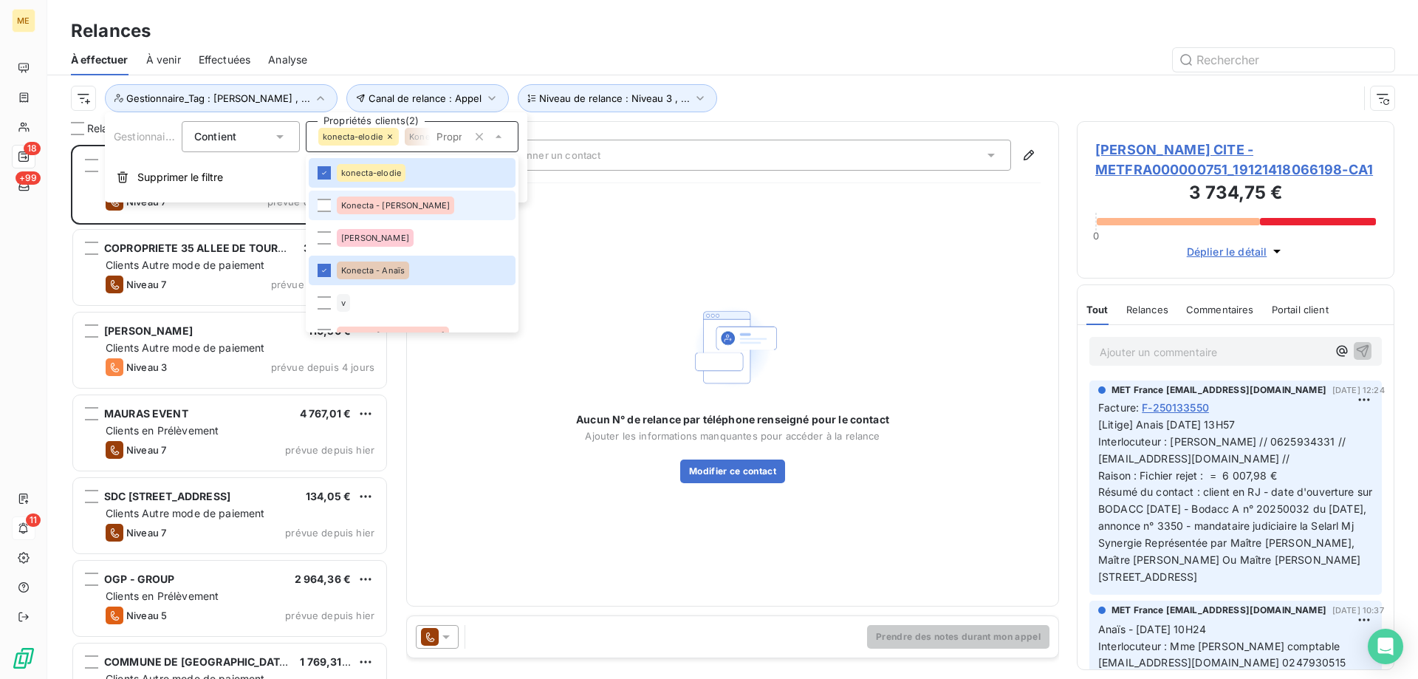
click at [453, 203] on li "Konecta - [PERSON_NAME]" at bounding box center [412, 206] width 207 height 30
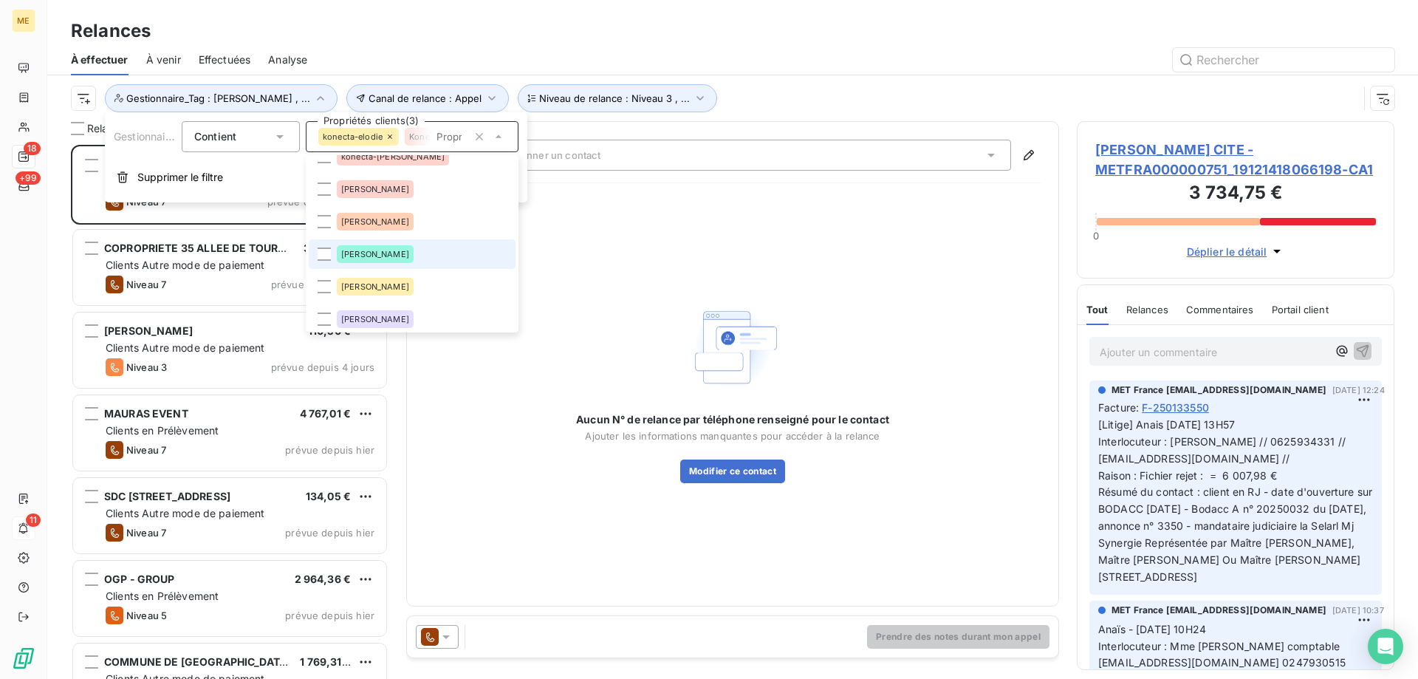
scroll to position [148, 0]
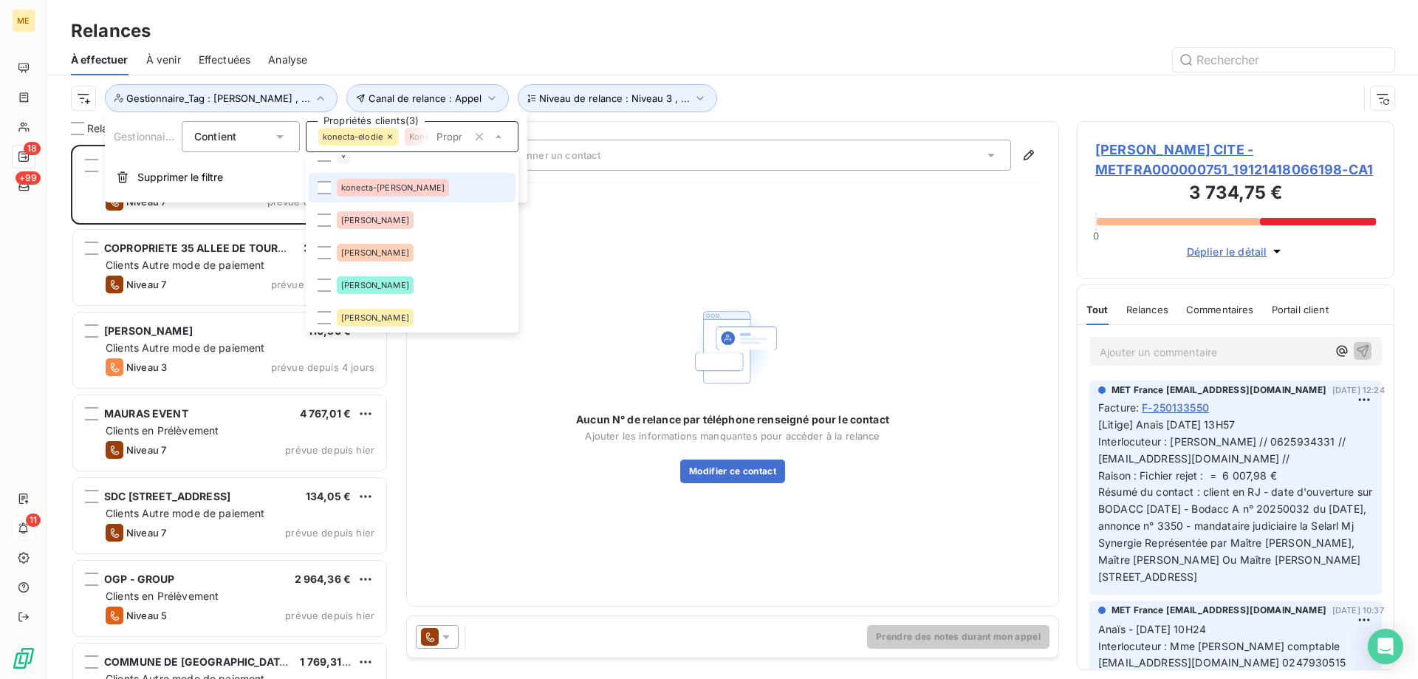
click at [463, 182] on li "konecta-[PERSON_NAME]" at bounding box center [412, 188] width 207 height 30
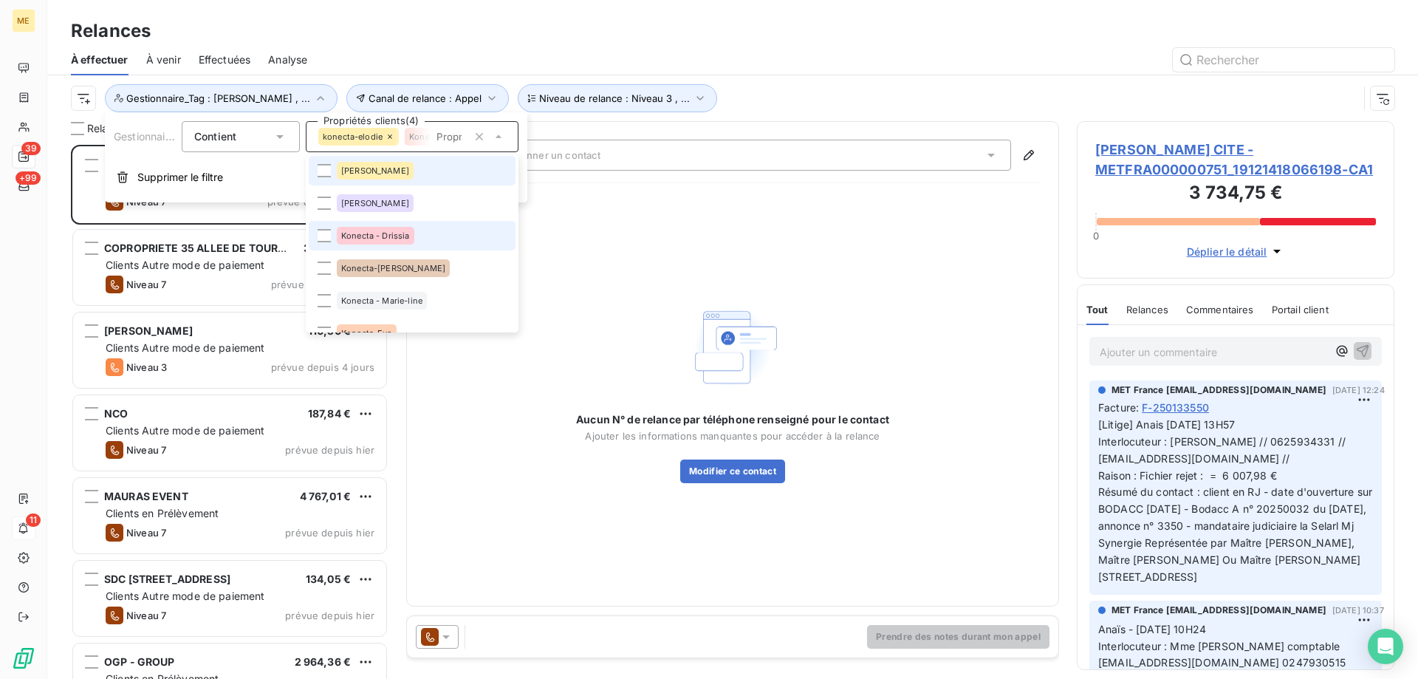
scroll to position [295, 0]
drag, startPoint x: 445, startPoint y: 237, endPoint x: 436, endPoint y: 257, distance: 21.5
click at [444, 239] on li "Konecta - Drissia" at bounding box center [412, 235] width 207 height 30
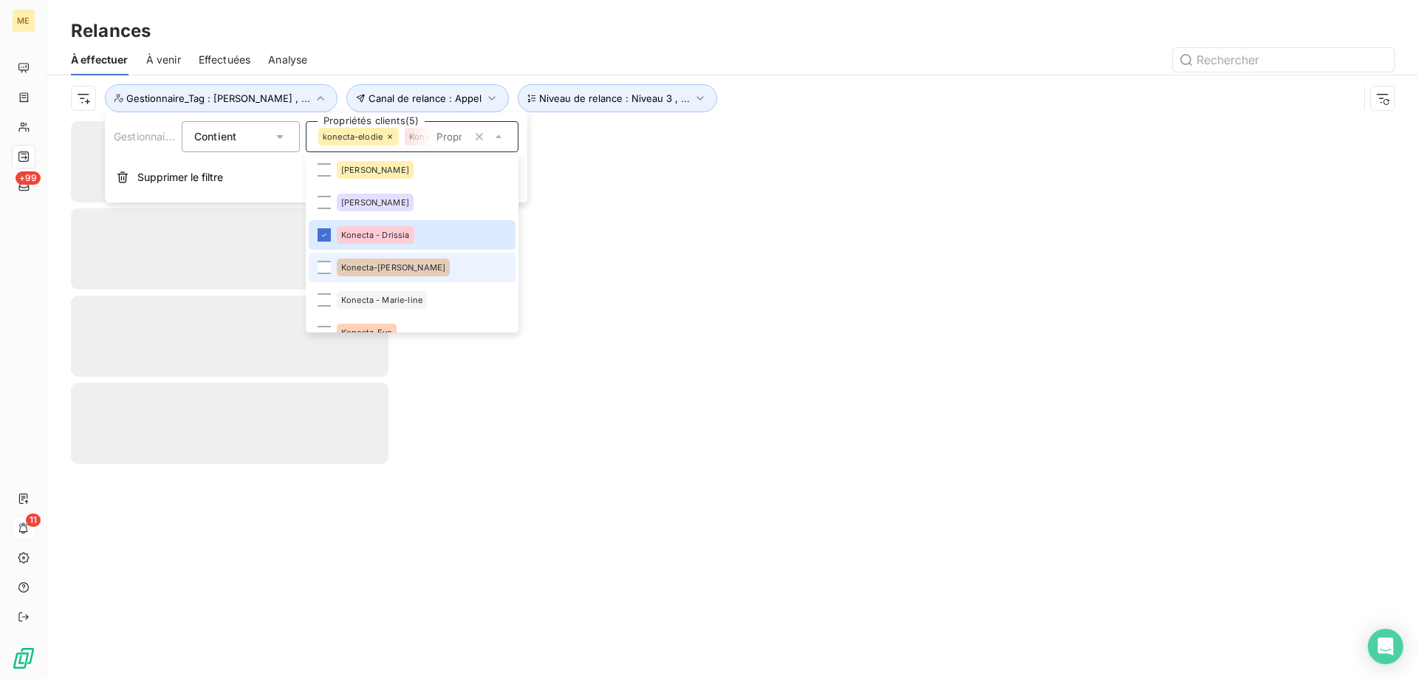
drag, startPoint x: 428, startPoint y: 267, endPoint x: 426, endPoint y: 277, distance: 10.6
click at [427, 273] on li "Konecta-[PERSON_NAME]" at bounding box center [412, 268] width 207 height 30
click at [428, 294] on li "Konecta - Marie-line" at bounding box center [412, 300] width 207 height 30
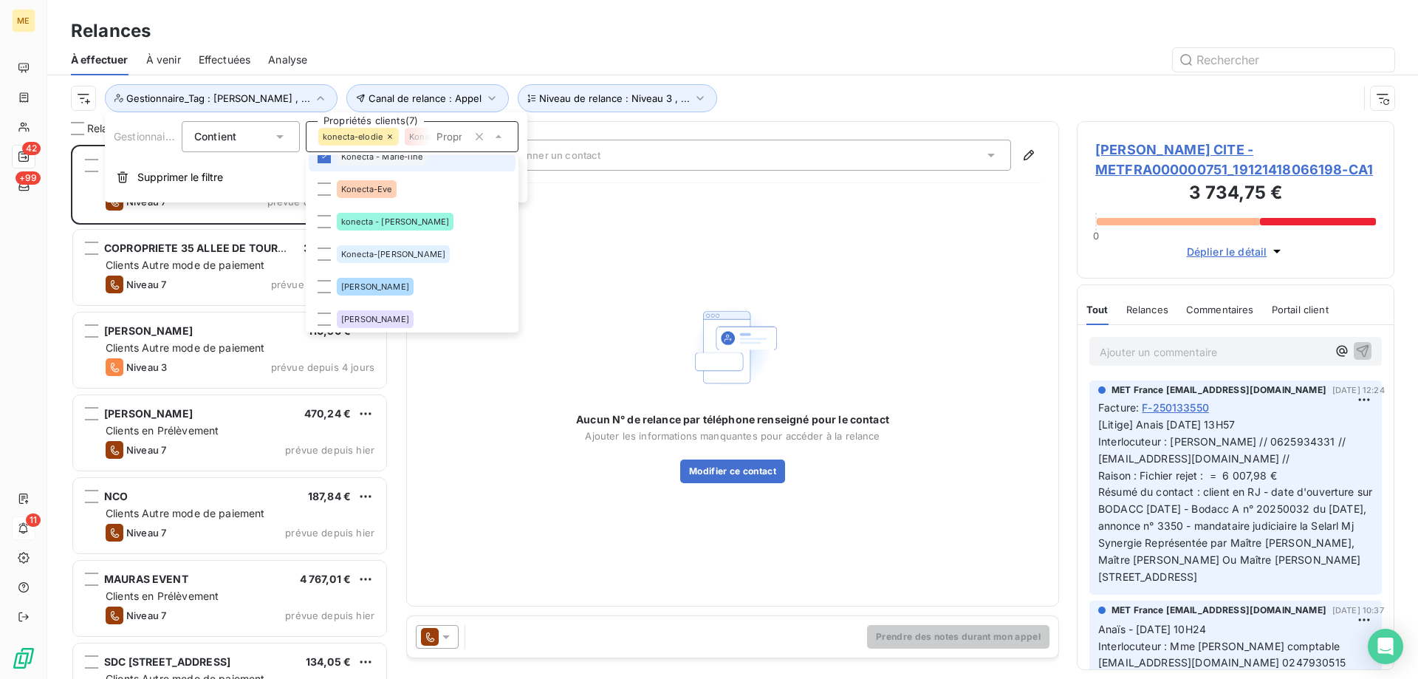
scroll to position [523, 306]
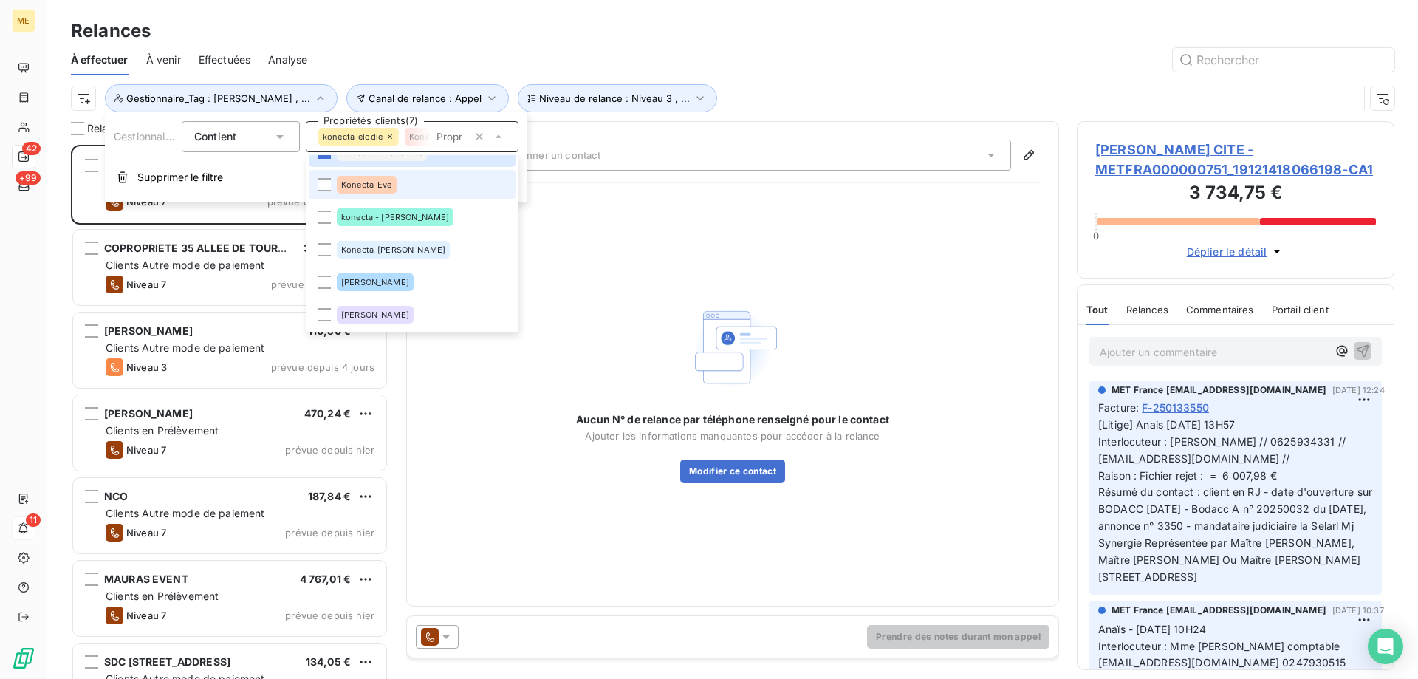
click at [435, 183] on li "Konecta-Eve" at bounding box center [412, 185] width 207 height 30
click at [416, 224] on li "konecta - [PERSON_NAME]" at bounding box center [412, 217] width 207 height 30
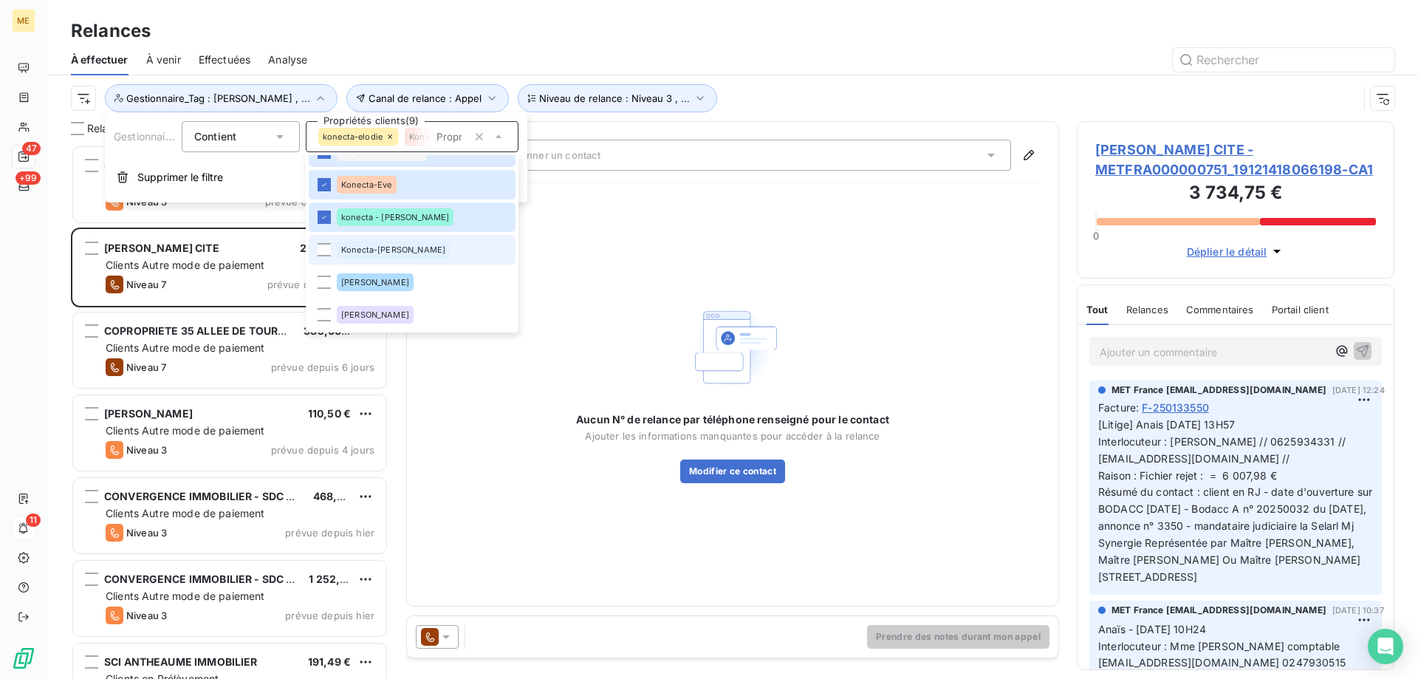
click at [417, 256] on li "Konecta-[PERSON_NAME]" at bounding box center [412, 250] width 207 height 30
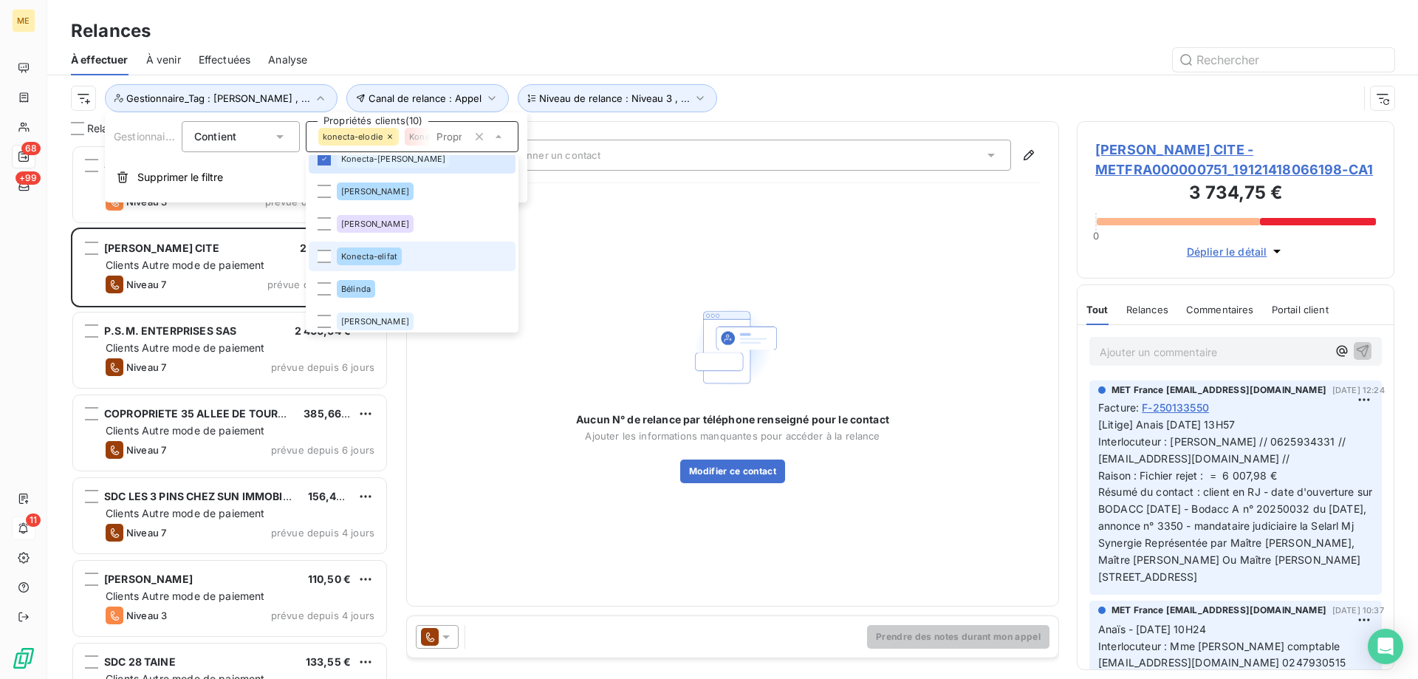
scroll to position [541, 0]
click at [417, 245] on li "Konecta-elifat" at bounding box center [412, 250] width 207 height 30
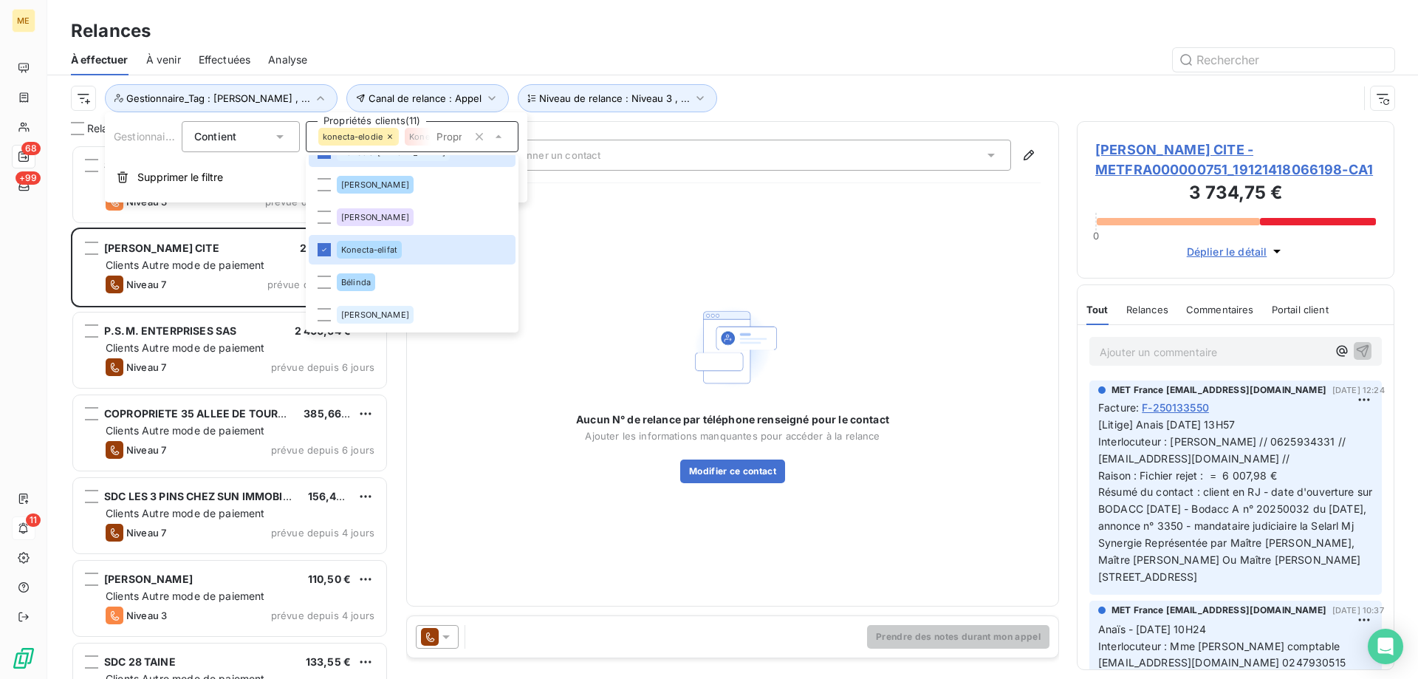
click at [830, 92] on div "Canal de relance : Appel Niveau de relance : Niveau 3 , ... Gestionnaire_Tag : …" at bounding box center [714, 98] width 1287 height 28
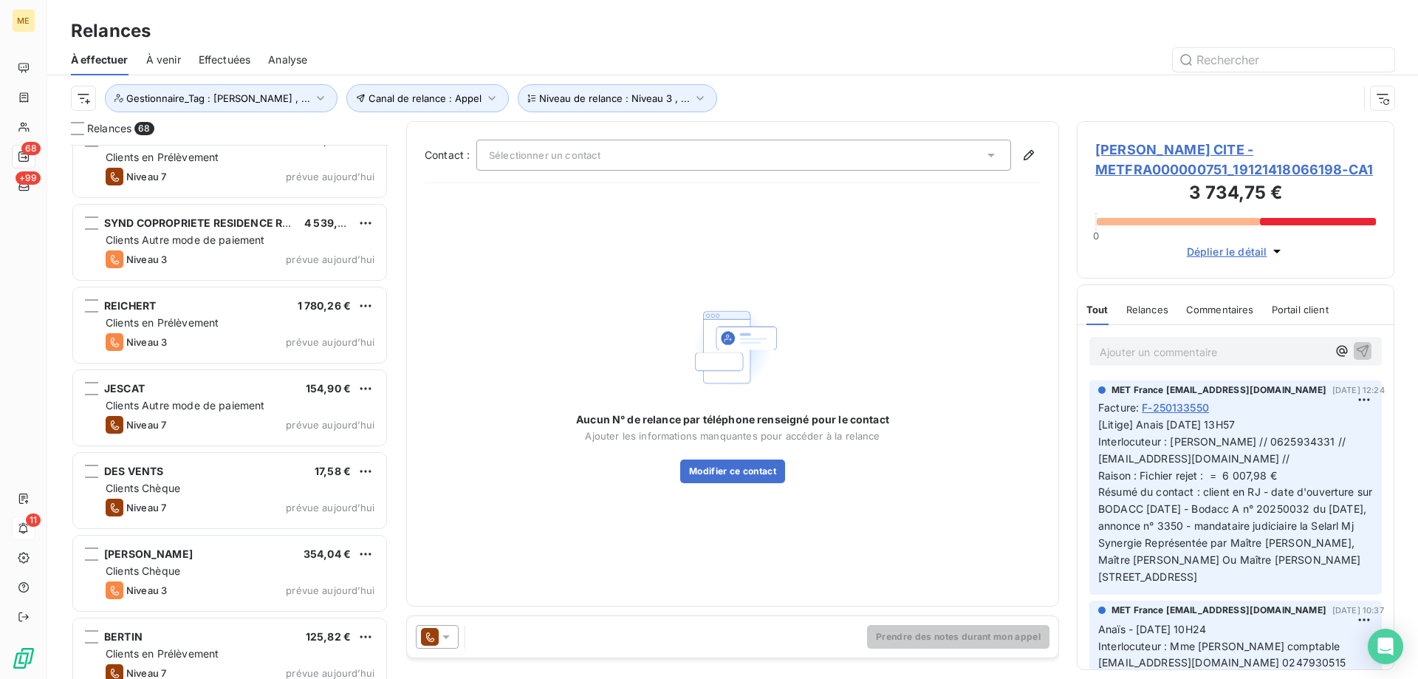
scroll to position [2807, 0]
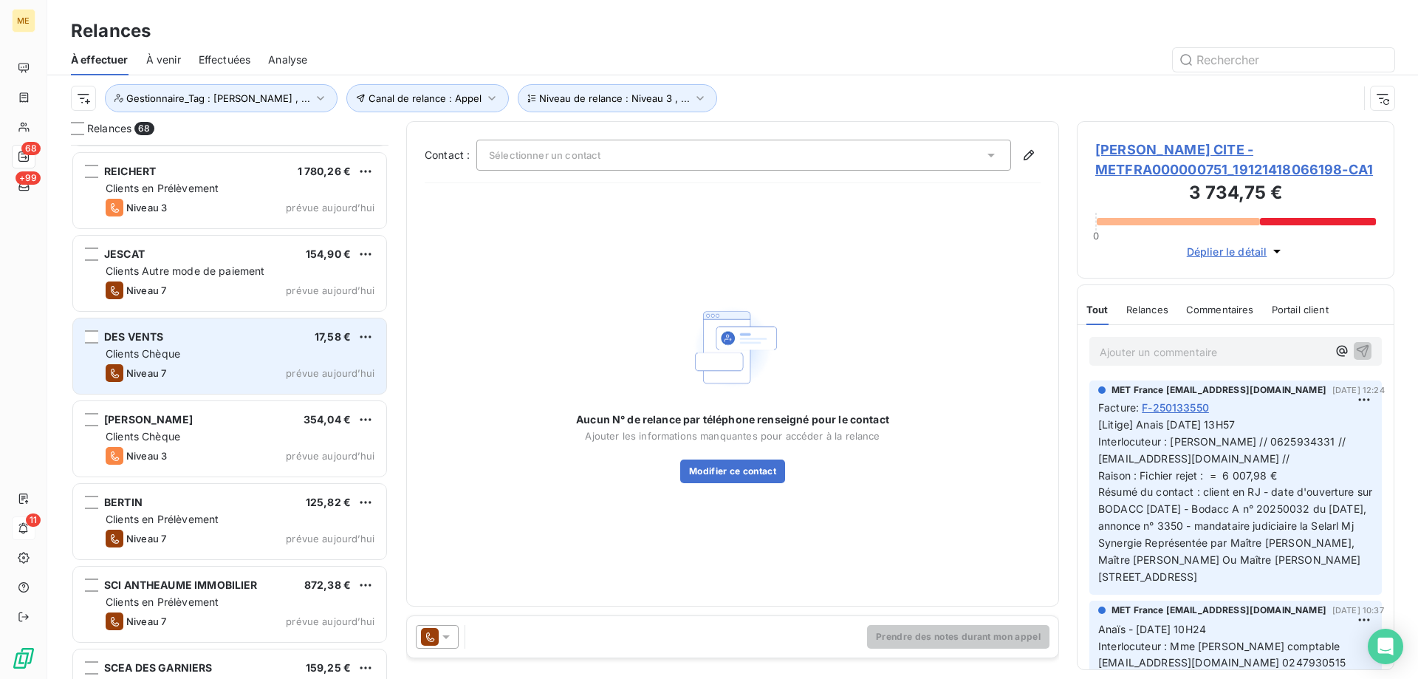
click at [311, 363] on div "DES VENTS 17,58 € Clients Chèque Niveau 7 prévue [DATE]" at bounding box center [229, 355] width 313 height 75
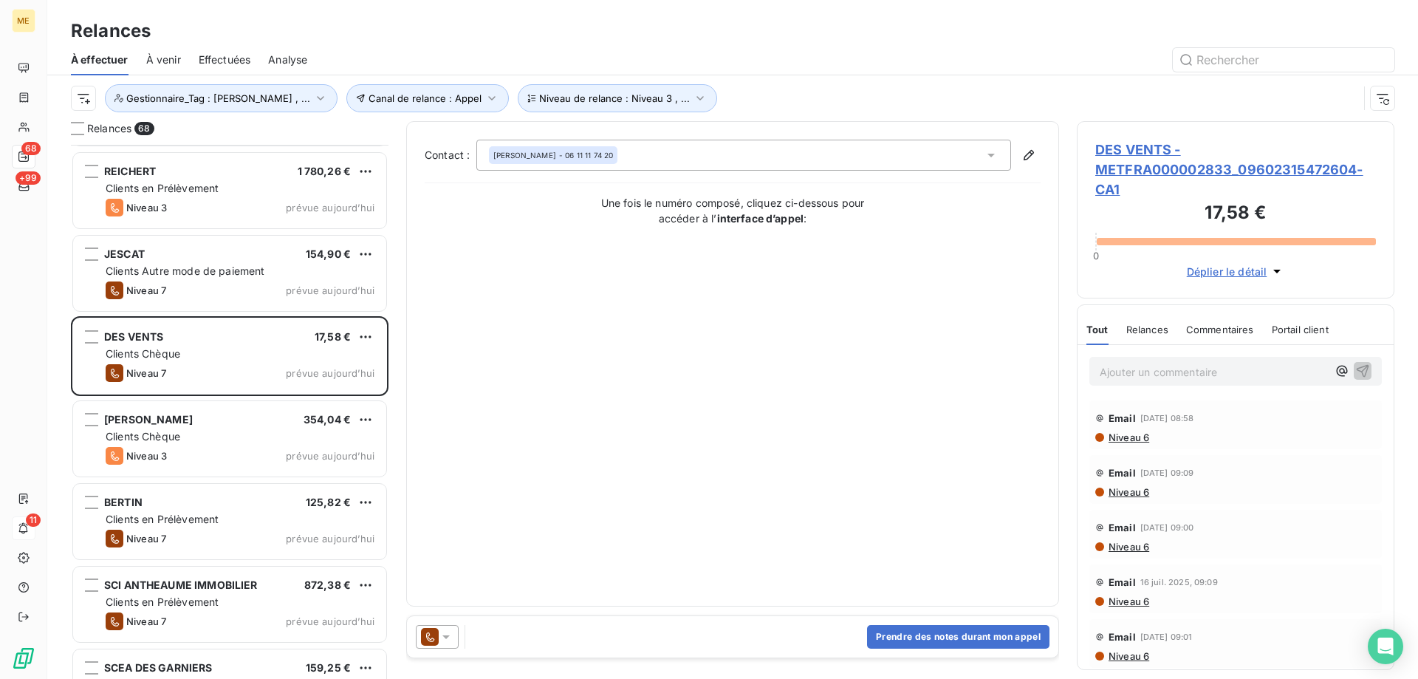
click at [445, 634] on icon at bounding box center [446, 636] width 15 height 15
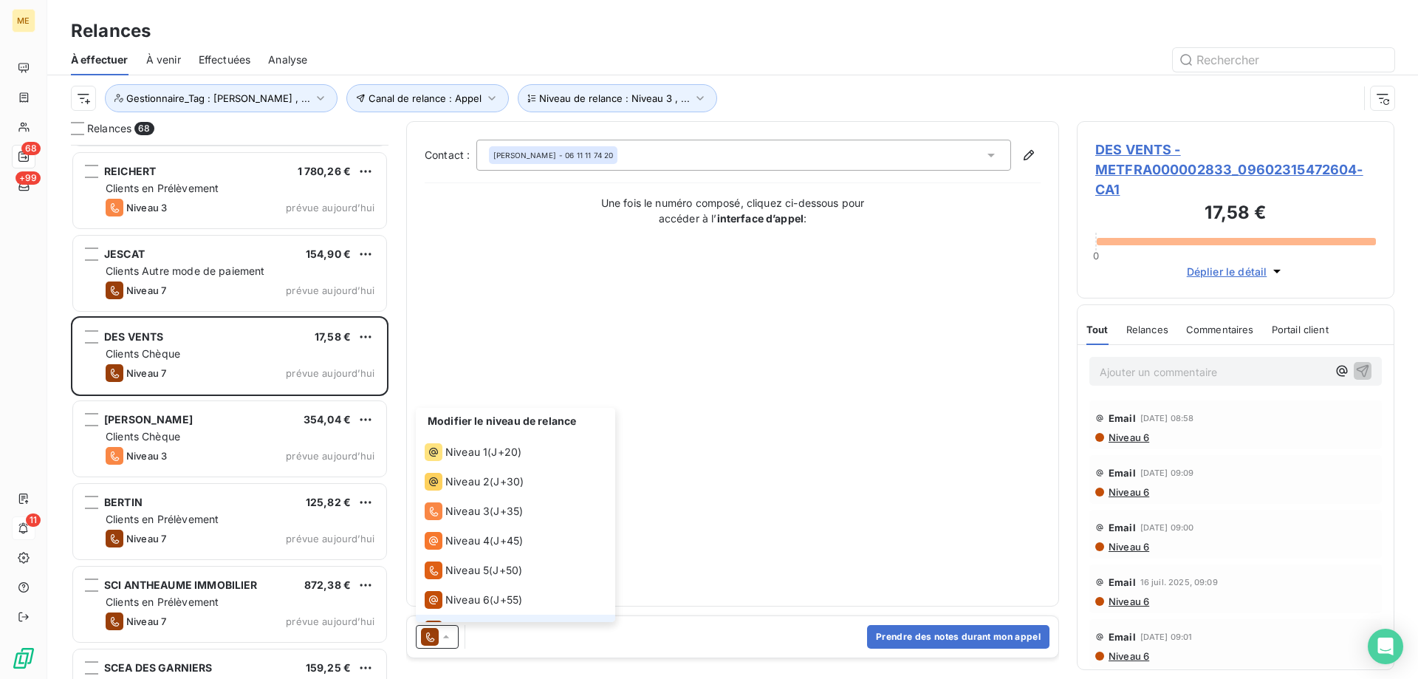
scroll to position [22, 0]
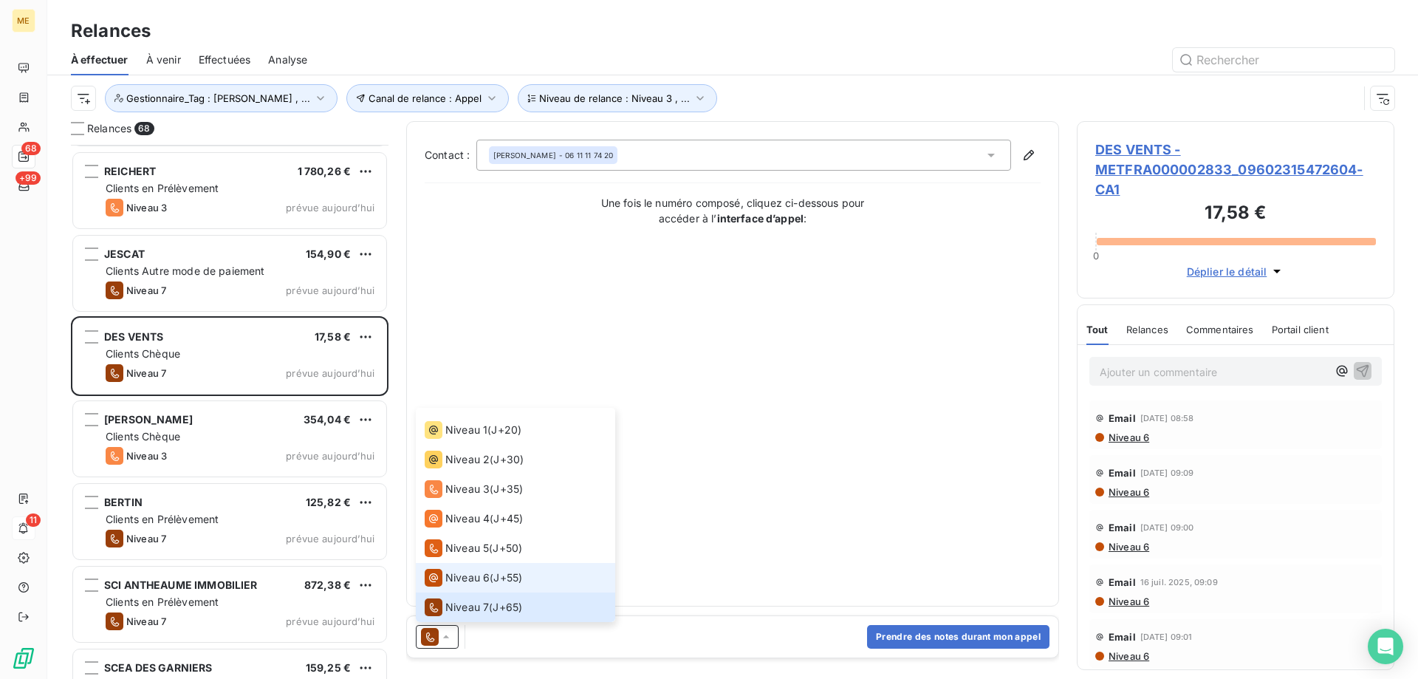
click at [483, 576] on span "Niveau 6" at bounding box center [467, 577] width 44 height 15
